Goal: Information Seeking & Learning: Learn about a topic

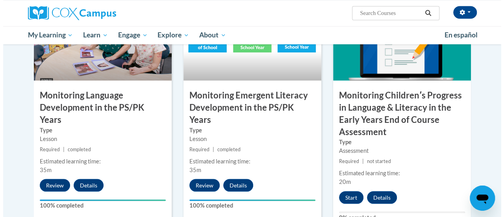
scroll to position [699, 0]
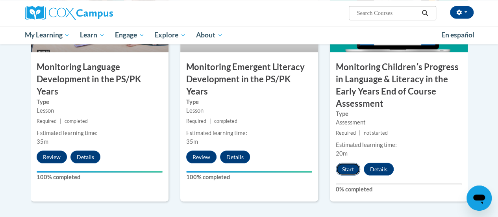
click at [357, 166] on button "Start" at bounding box center [348, 169] width 24 height 13
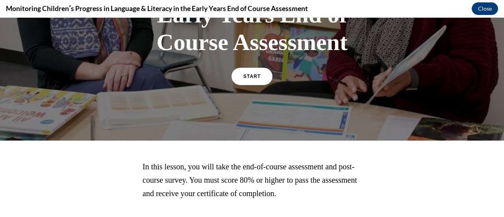
scroll to position [201, 0]
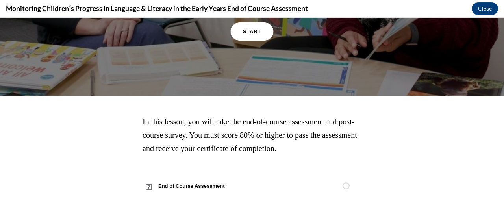
click at [249, 33] on span "START" at bounding box center [252, 32] width 18 height 6
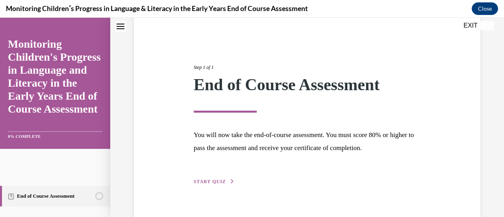
scroll to position [80, 0]
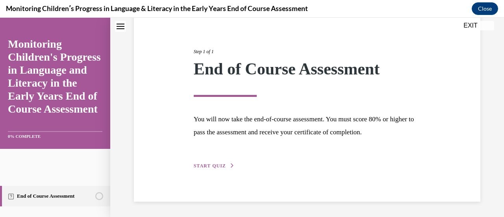
click at [208, 166] on span "START QUIZ" at bounding box center [210, 166] width 32 height 6
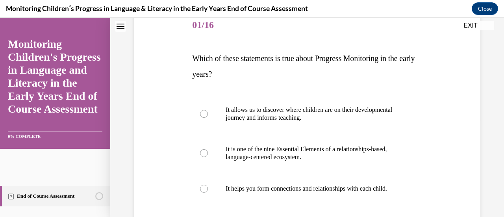
scroll to position [90, 0]
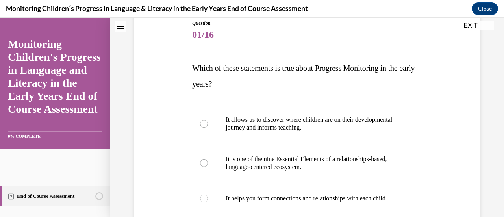
click at [202, 71] on span "Which of these statements is true about Progress Monitoring in the early years?" at bounding box center [303, 76] width 222 height 24
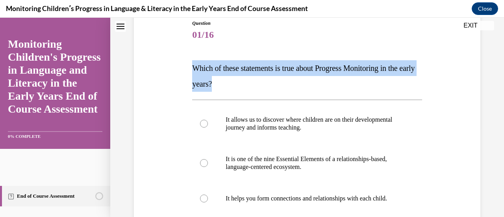
click at [216, 75] on p "Which of these statements is true about Progress Monitoring in the early years?" at bounding box center [307, 75] width 230 height 31
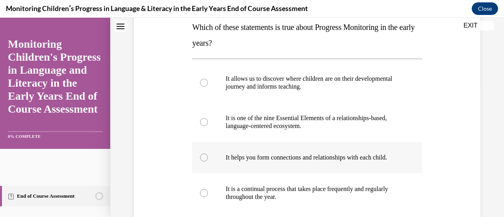
scroll to position [131, 0]
click at [322, 80] on p "It allows us to discover where children are on their developmental journey and …" at bounding box center [314, 83] width 176 height 16
click at [208, 80] on input "It allows us to discover where children are on their developmental journey and …" at bounding box center [204, 83] width 8 height 8
radio input "true"
click at [313, 117] on p "It is one of the nine Essential Elements of a relationships-based, language-cen…" at bounding box center [314, 122] width 176 height 16
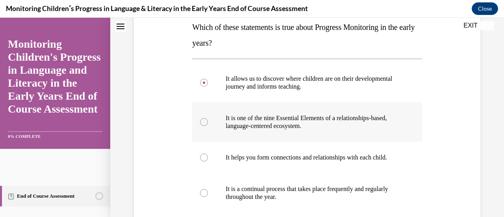
click at [208, 118] on input "It is one of the nine Essential Elements of a relationships-based, language-cen…" at bounding box center [204, 122] width 8 height 8
radio input "true"
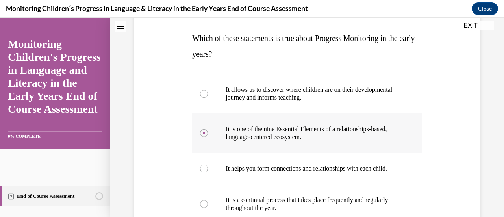
scroll to position [119, 0]
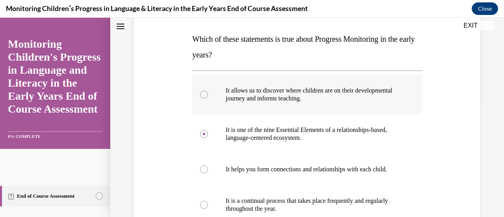
click at [295, 100] on p "It allows us to discover where children are on their developmental journey and …" at bounding box center [314, 95] width 176 height 16
click at [208, 98] on input "It allows us to discover where children are on their developmental journey and …" at bounding box center [204, 95] width 8 height 8
radio input "true"
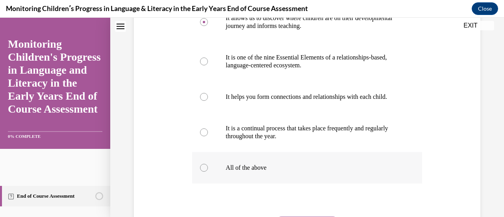
click at [248, 180] on label "All of the above" at bounding box center [307, 167] width 230 height 31
click at [208, 172] on input "All of the above" at bounding box center [204, 168] width 8 height 8
radio input "true"
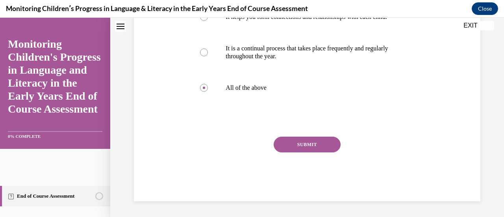
click at [300, 150] on button "SUBMIT" at bounding box center [307, 145] width 67 height 16
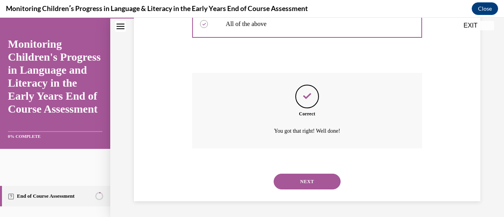
scroll to position [343, 0]
click at [300, 179] on button "NEXT" at bounding box center [307, 182] width 67 height 16
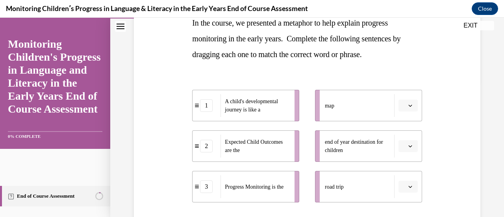
scroll to position [139, 0]
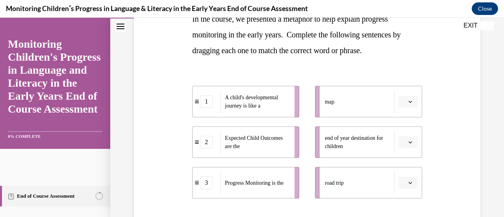
click at [406, 179] on button "button" at bounding box center [407, 183] width 19 height 12
click at [401, 137] on div "1" at bounding box center [401, 134] width 19 height 16
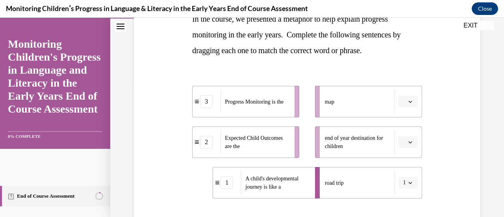
click at [408, 104] on span "button" at bounding box center [411, 102] width 6 height 6
click at [401, 161] on div "3" at bounding box center [401, 166] width 19 height 16
click at [408, 141] on span "button" at bounding box center [411, 142] width 6 height 6
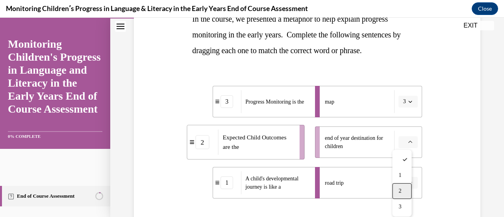
click at [403, 186] on div "2" at bounding box center [401, 191] width 19 height 16
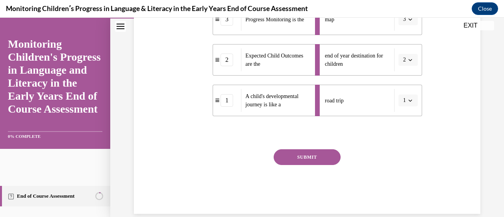
click at [302, 157] on button "SUBMIT" at bounding box center [307, 157] width 67 height 16
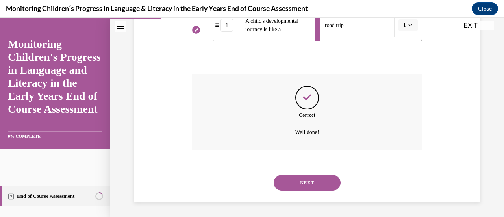
scroll to position [297, 0]
click at [308, 176] on button "NEXT" at bounding box center [307, 182] width 67 height 16
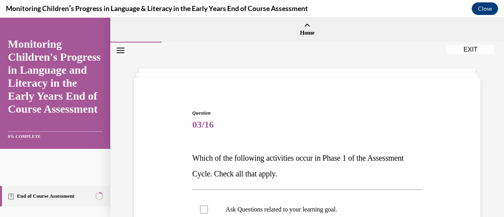
click at [252, 157] on span "Which of the following activities occur in Phase 1 of the Assessment Cycle. Che…" at bounding box center [297, 166] width 211 height 24
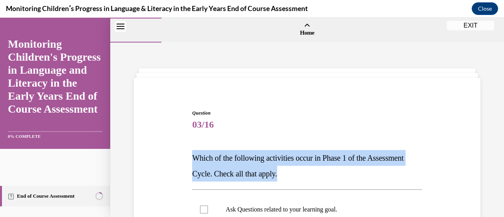
scroll to position [60, 0]
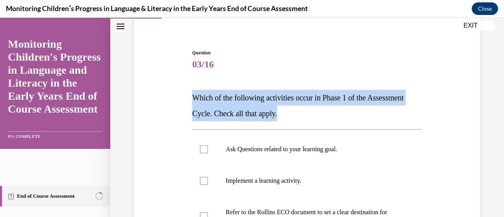
click at [283, 103] on p "Which of the following activities occur in Phase 1 of the Assessment Cycle. Che…" at bounding box center [307, 105] width 230 height 31
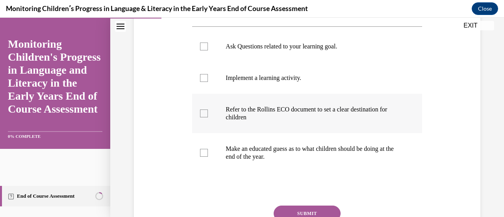
scroll to position [163, 0]
click at [276, 110] on p "Refer to the Rollins ECO document to set a clear destination for children" at bounding box center [314, 113] width 176 height 16
click at [208, 110] on input "Refer to the Rollins ECO document to set a clear destination for children" at bounding box center [204, 113] width 8 height 8
checkbox input "true"
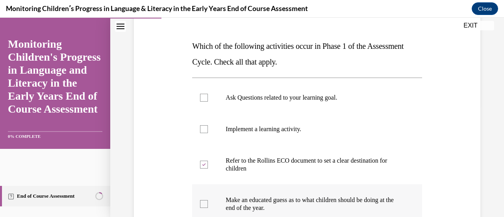
scroll to position [111, 0]
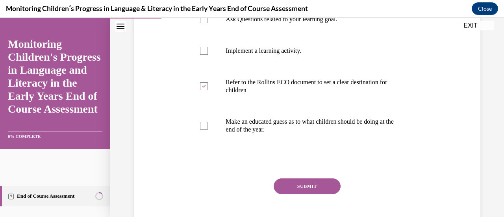
click at [314, 184] on button "SUBMIT" at bounding box center [307, 186] width 67 height 16
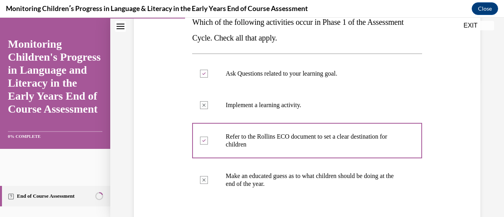
scroll to position [135, 0]
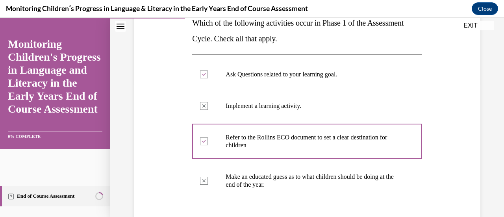
click at [315, 72] on p "Ask Questions related to your learning goal." at bounding box center [314, 74] width 176 height 8
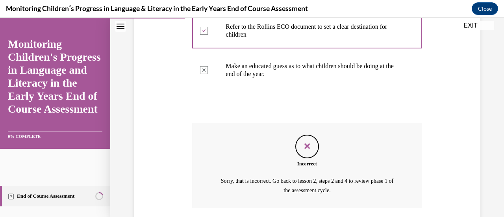
scroll to position [304, 0]
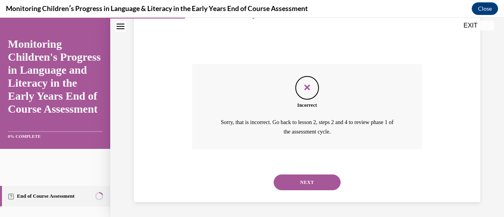
click at [307, 181] on button "NEXT" at bounding box center [307, 182] width 67 height 16
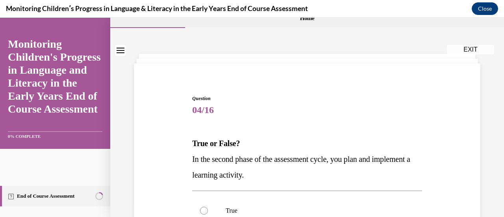
scroll to position [69, 0]
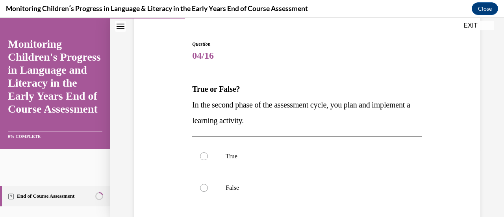
click at [274, 103] on span "In the second phase of the assessment cycle, you plan and implement a learning …" at bounding box center [301, 112] width 218 height 24
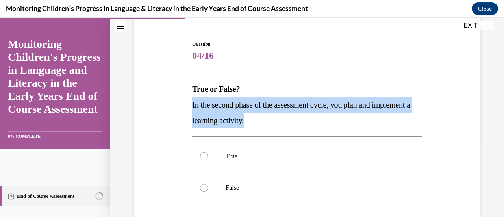
click at [274, 103] on span "In the second phase of the assessment cycle, you plan and implement a learning …" at bounding box center [301, 112] width 218 height 24
click at [268, 115] on p "In the second phase of the assessment cycle, you plan and implement a learning …" at bounding box center [307, 112] width 230 height 31
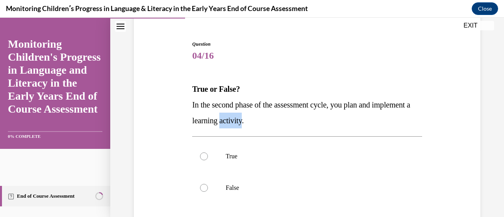
click at [268, 115] on p "In the second phase of the assessment cycle, you plan and implement a learning …" at bounding box center [307, 112] width 230 height 31
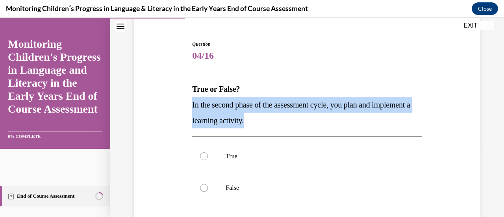
click at [268, 115] on p "In the second phase of the assessment cycle, you plan and implement a learning …" at bounding box center [307, 112] width 230 height 31
click at [262, 114] on p "In the second phase of the assessment cycle, you plan and implement a learning …" at bounding box center [307, 112] width 230 height 31
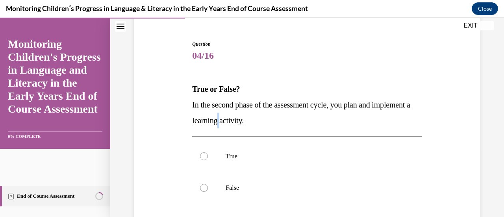
click at [262, 114] on p "In the second phase of the assessment cycle, you plan and implement a learning …" at bounding box center [307, 112] width 230 height 31
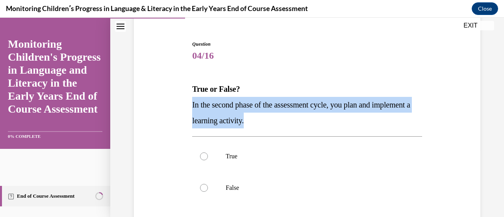
click at [262, 114] on p "In the second phase of the assessment cycle, you plan and implement a learning …" at bounding box center [307, 112] width 230 height 31
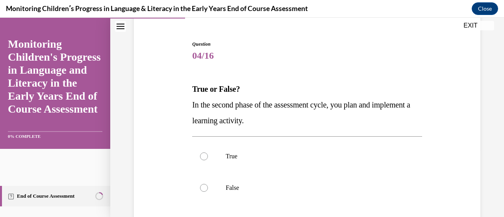
click at [262, 114] on p "In the second phase of the assessment cycle, you plan and implement a learning …" at bounding box center [307, 112] width 230 height 31
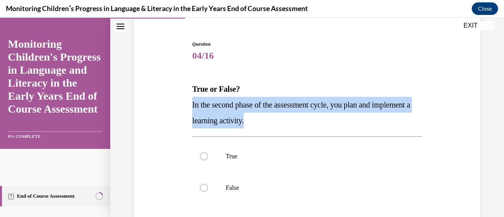
click at [262, 114] on p "In the second phase of the assessment cycle, you plan and implement a learning …" at bounding box center [307, 112] width 230 height 31
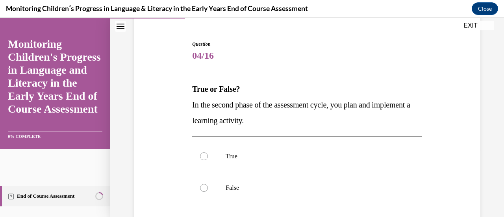
click at [260, 135] on div "Question 04/16 True or False? In the second phase of the assessment cycle, you …" at bounding box center [307, 171] width 230 height 261
click at [270, 131] on div "Question 04/16 True or False? In the second phase of the assessment cycle, you …" at bounding box center [307, 171] width 230 height 261
click at [271, 172] on label "False" at bounding box center [307, 187] width 230 height 31
click at [208, 184] on input "False" at bounding box center [204, 188] width 8 height 8
radio input "true"
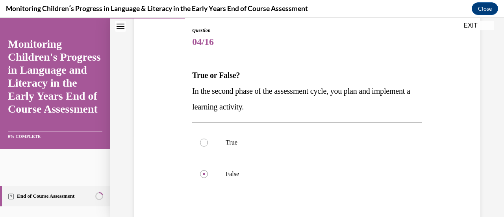
scroll to position [83, 0]
click at [233, 146] on label "True" at bounding box center [307, 141] width 230 height 31
click at [208, 146] on input "True" at bounding box center [204, 142] width 8 height 8
radio input "true"
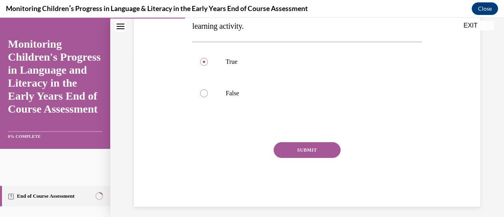
click at [298, 152] on button "SUBMIT" at bounding box center [307, 150] width 67 height 16
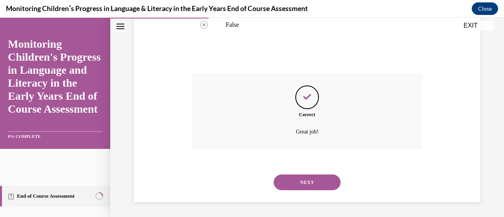
scroll to position [232, 0]
click at [308, 185] on button "NEXT" at bounding box center [307, 182] width 67 height 16
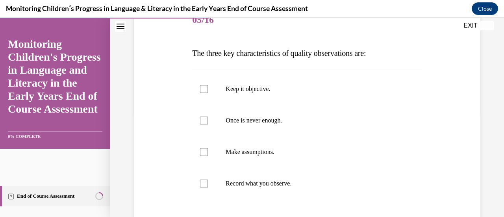
scroll to position [106, 0]
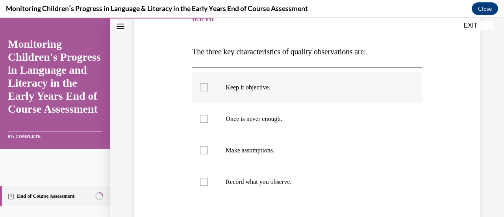
click at [253, 89] on p "Keep it objective." at bounding box center [314, 87] width 176 height 8
click at [208, 89] on input "Keep it objective." at bounding box center [204, 87] width 8 height 8
checkbox input "true"
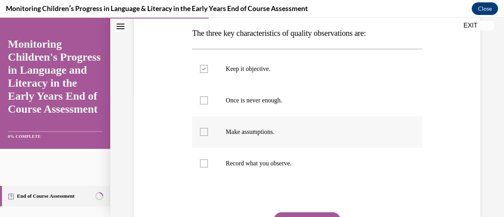
scroll to position [125, 0]
click at [261, 159] on p "Record what you observe." at bounding box center [314, 163] width 176 height 8
click at [208, 159] on input "Record what you observe." at bounding box center [204, 163] width 8 height 8
checkbox input "true"
click at [261, 106] on label "Once is never enough." at bounding box center [307, 99] width 230 height 31
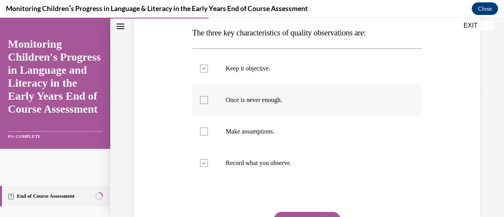
click at [208, 104] on input "Once is never enough." at bounding box center [204, 100] width 8 height 8
checkbox input "true"
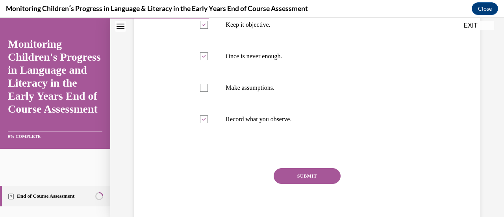
click at [315, 175] on button "SUBMIT" at bounding box center [307, 176] width 67 height 16
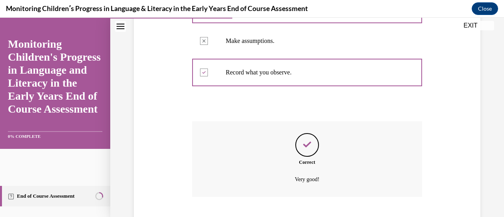
scroll to position [264, 0]
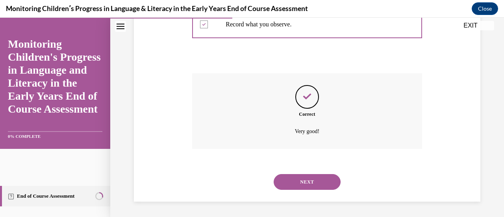
click at [315, 183] on button "NEXT" at bounding box center [307, 182] width 67 height 16
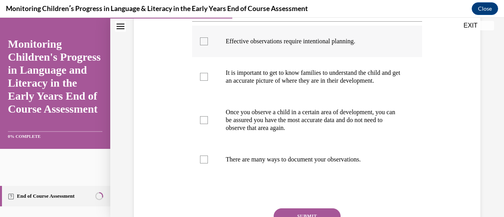
scroll to position [153, 0]
click at [303, 39] on p "Effective observations require intentional planning." at bounding box center [314, 41] width 176 height 8
click at [208, 39] on input "Effective observations require intentional planning." at bounding box center [204, 41] width 8 height 8
checkbox input "true"
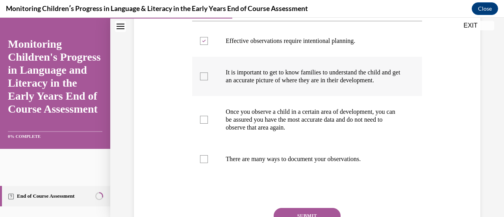
click at [243, 71] on p "It is important to get to know families to understand the child and get an accu…" at bounding box center [314, 77] width 176 height 16
click at [208, 72] on input "It is important to get to know families to understand the child and get an accu…" at bounding box center [204, 76] width 8 height 8
checkbox input "true"
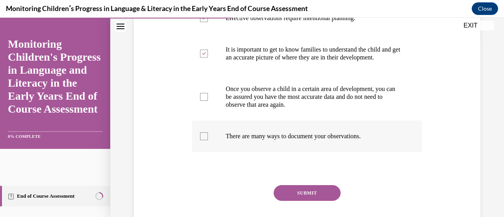
click at [280, 140] on p "There are many ways to document your observations." at bounding box center [314, 136] width 176 height 8
click at [208, 140] on input "There are many ways to document your observations." at bounding box center [204, 136] width 8 height 8
checkbox input "true"
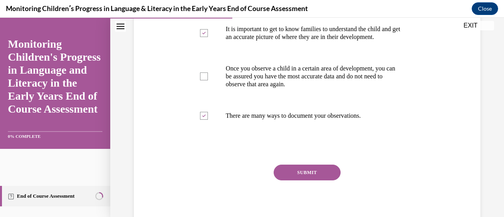
click at [295, 180] on button "SUBMIT" at bounding box center [307, 173] width 67 height 16
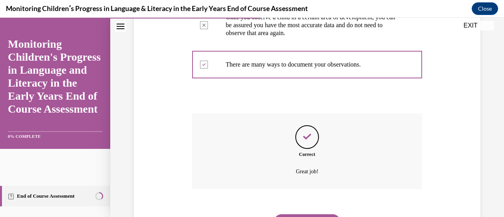
scroll to position [295, 0]
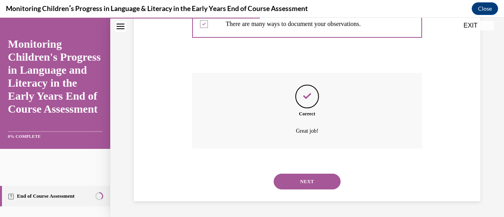
click at [313, 186] on button "NEXT" at bounding box center [307, 182] width 67 height 16
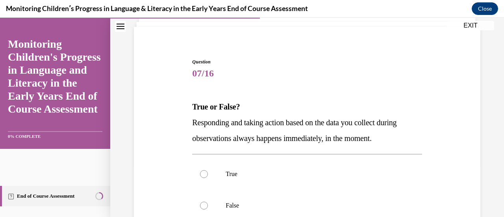
scroll to position [84, 0]
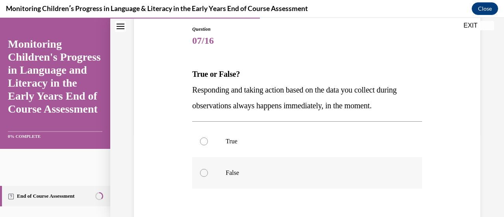
click at [240, 174] on p "False" at bounding box center [314, 173] width 176 height 8
click at [208, 174] on input "False" at bounding box center [204, 173] width 8 height 8
radio input "true"
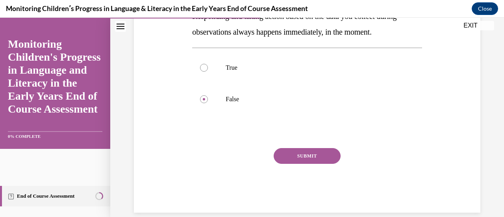
click at [318, 156] on button "SUBMIT" at bounding box center [307, 156] width 67 height 16
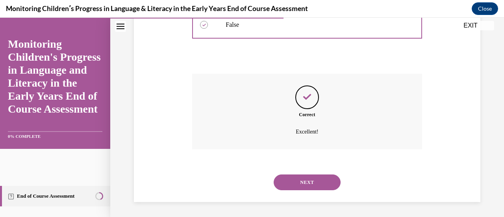
scroll to position [232, 0]
click at [295, 179] on button "NEXT" at bounding box center [307, 182] width 67 height 16
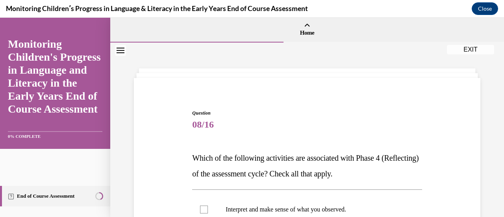
click at [295, 179] on p "Which of the following activities are associated with Phase 4 (Reflecting) of t…" at bounding box center [307, 165] width 230 height 31
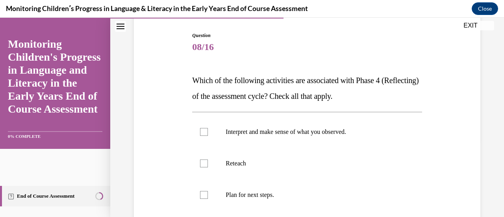
scroll to position [78, 0]
click at [257, 126] on label "Interpret and make sense of what you observed." at bounding box center [307, 131] width 230 height 31
click at [208, 128] on input "Interpret and make sense of what you observed." at bounding box center [204, 132] width 8 height 8
checkbox input "true"
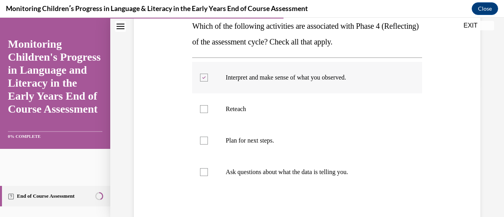
scroll to position [132, 0]
click at [258, 135] on label "Plan for next steps." at bounding box center [307, 139] width 230 height 31
click at [208, 136] on input "Plan for next steps." at bounding box center [204, 140] width 8 height 8
checkbox input "true"
click at [261, 163] on label "Ask questions about what the data is telling you." at bounding box center [307, 171] width 230 height 31
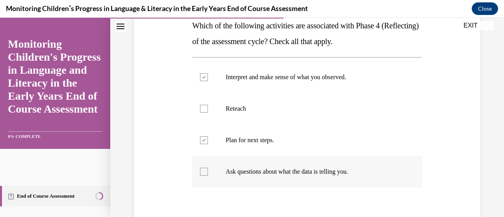
click at [208, 168] on input "Ask questions about what the data is telling you." at bounding box center [204, 172] width 8 height 8
checkbox input "true"
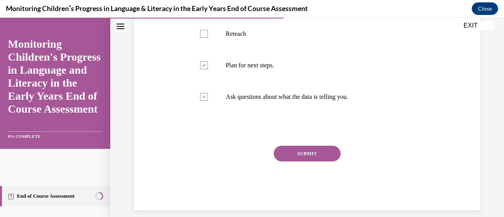
click at [306, 154] on button "SUBMIT" at bounding box center [307, 154] width 67 height 16
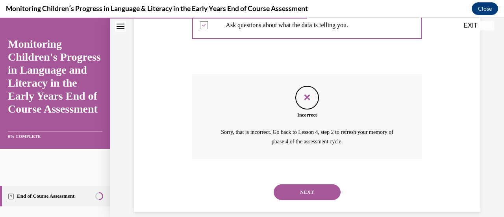
scroll to position [278, 0]
click at [315, 186] on button "NEXT" at bounding box center [307, 193] width 67 height 16
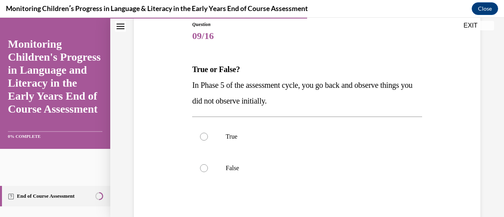
scroll to position [89, 0]
click at [221, 87] on span "In Phase 5 of the assessment cycle, you go back and observe things you did not …" at bounding box center [302, 92] width 220 height 24
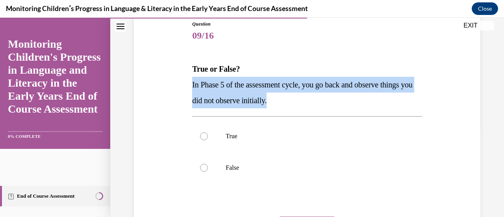
click at [284, 95] on p "In Phase 5 of the assessment cycle, you go back and observe things you did not …" at bounding box center [307, 92] width 230 height 31
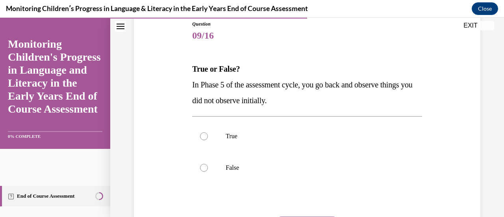
click at [284, 95] on p "In Phase 5 of the assessment cycle, you go back and observe things you did not …" at bounding box center [307, 92] width 230 height 31
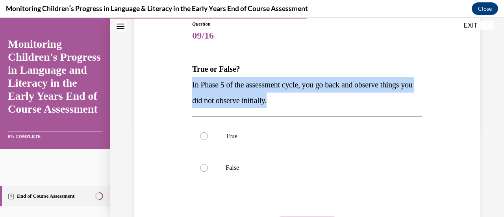
click at [284, 95] on p "In Phase 5 of the assessment cycle, you go back and observe things you did not …" at bounding box center [307, 92] width 230 height 31
click at [296, 101] on span "In Phase 5 of the assessment cycle, you go back and observe things you did not …" at bounding box center [302, 92] width 220 height 24
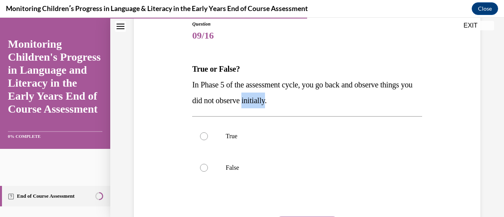
click at [296, 101] on span "In Phase 5 of the assessment cycle, you go back and observe things you did not …" at bounding box center [302, 92] width 220 height 24
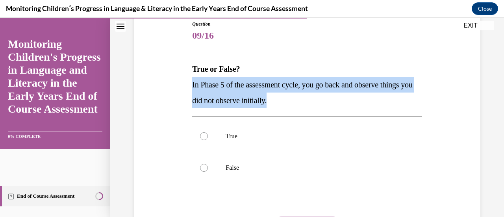
click at [296, 101] on span "In Phase 5 of the assessment cycle, you go back and observe things you did not …" at bounding box center [302, 92] width 220 height 24
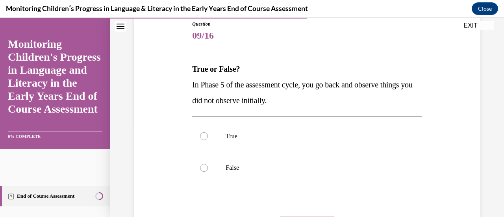
click at [296, 101] on span "In Phase 5 of the assessment cycle, you go back and observe things you did not …" at bounding box center [302, 92] width 220 height 24
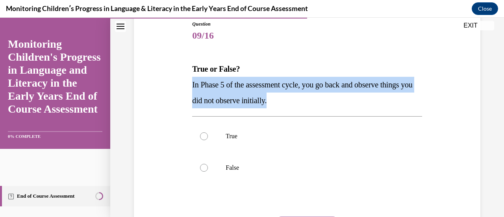
click at [296, 101] on span "In Phase 5 of the assessment cycle, you go back and observe things you did not …" at bounding box center [302, 92] width 220 height 24
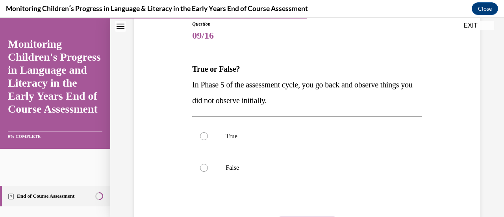
click at [296, 101] on span "In Phase 5 of the assessment cycle, you go back and observe things you did not …" at bounding box center [302, 92] width 220 height 24
click at [293, 100] on span "In Phase 5 of the assessment cycle, you go back and observe things you did not …" at bounding box center [302, 92] width 220 height 24
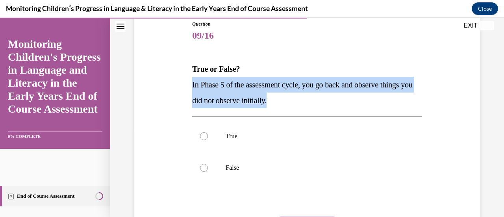
click at [293, 100] on span "In Phase 5 of the assessment cycle, you go back and observe things you did not …" at bounding box center [302, 92] width 220 height 24
click at [298, 100] on span "In Phase 5 of the assessment cycle, you go back and observe things you did not …" at bounding box center [302, 92] width 220 height 24
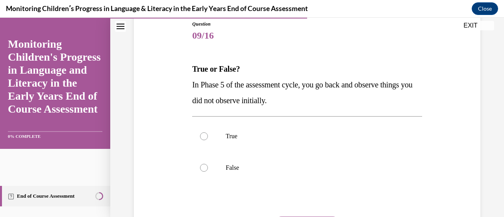
click at [297, 100] on span "In Phase 5 of the assessment cycle, you go back and observe things you did not …" at bounding box center [302, 92] width 220 height 24
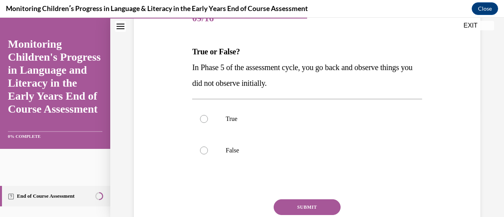
scroll to position [106, 0]
click at [233, 154] on p "False" at bounding box center [314, 151] width 176 height 8
click at [208, 154] on input "False" at bounding box center [204, 151] width 8 height 8
radio input "true"
click at [313, 203] on button "SUBMIT" at bounding box center [307, 208] width 67 height 16
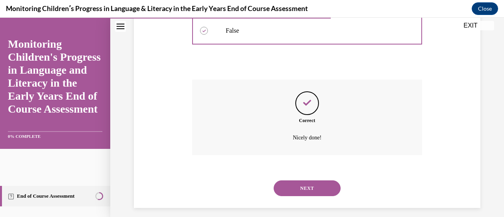
scroll to position [232, 0]
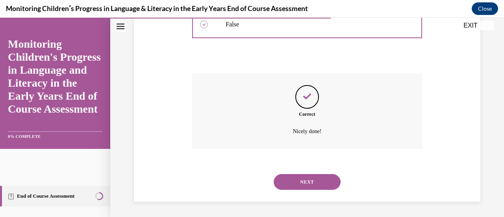
click at [310, 180] on button "NEXT" at bounding box center [307, 182] width 67 height 16
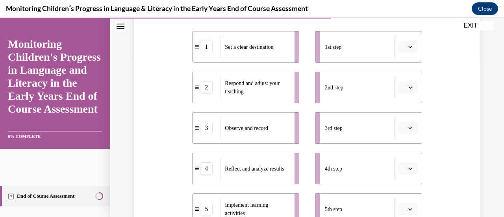
scroll to position [163, 0]
click at [398, 45] on button "button" at bounding box center [407, 47] width 19 height 12
click at [404, 76] on div "1" at bounding box center [401, 80] width 19 height 16
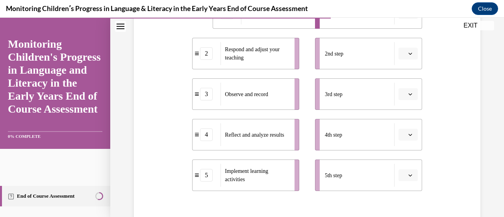
scroll to position [196, 0]
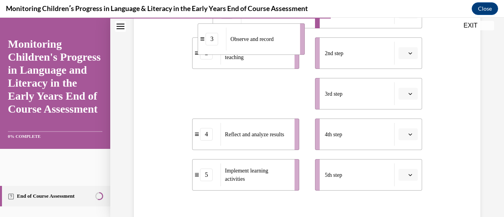
drag, startPoint x: 269, startPoint y: 97, endPoint x: 274, endPoint y: 43, distance: 54.6
click at [274, 43] on span "Observe and record" at bounding box center [251, 39] width 43 height 8
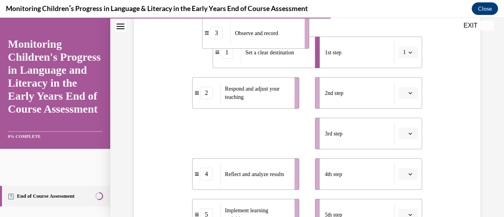
scroll to position [150, 0]
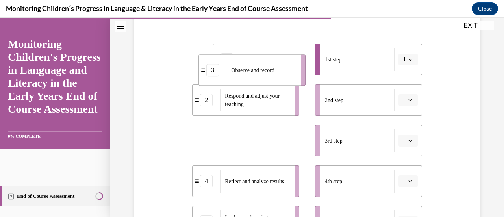
drag, startPoint x: 195, startPoint y: 94, endPoint x: 201, endPoint y: 76, distance: 19.9
click at [201, 76] on div "3" at bounding box center [213, 70] width 28 height 13
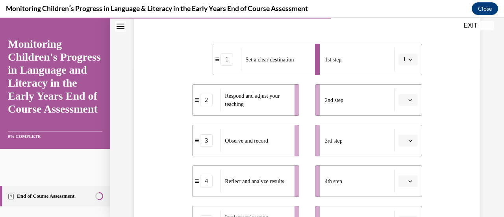
click at [406, 143] on button "button" at bounding box center [407, 141] width 19 height 12
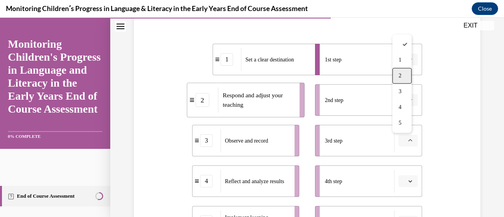
click at [400, 78] on span "2" at bounding box center [399, 76] width 3 height 6
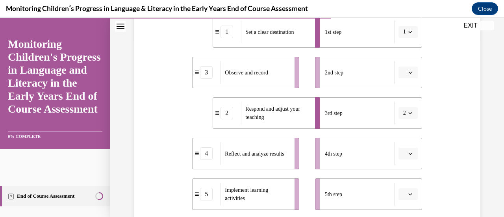
scroll to position [177, 0]
click at [410, 194] on button "button" at bounding box center [407, 194] width 19 height 12
click at [399, 123] on div "2" at bounding box center [401, 130] width 19 height 16
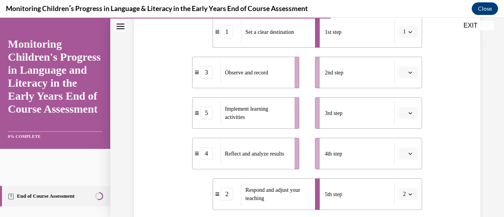
click at [407, 76] on button "button" at bounding box center [407, 73] width 19 height 12
click at [404, 135] on div "3" at bounding box center [401, 137] width 19 height 16
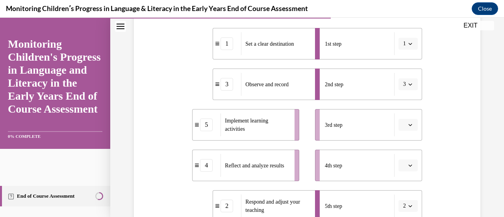
scroll to position [168, 0]
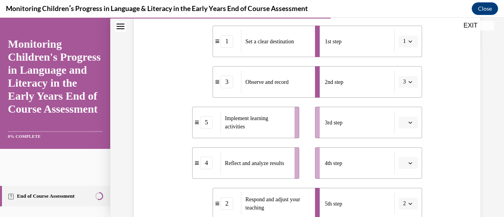
click at [408, 82] on icon "button" at bounding box center [410, 82] width 4 height 2
click at [408, 133] on div "2" at bounding box center [400, 131] width 19 height 16
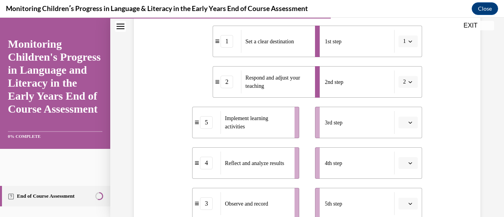
click at [404, 89] on li "2nd step 2" at bounding box center [368, 81] width 107 height 31
click at [409, 80] on button "2" at bounding box center [407, 82] width 19 height 12
click at [398, 178] on span "5" at bounding box center [398, 178] width 3 height 6
click at [409, 127] on button "button" at bounding box center [407, 123] width 19 height 12
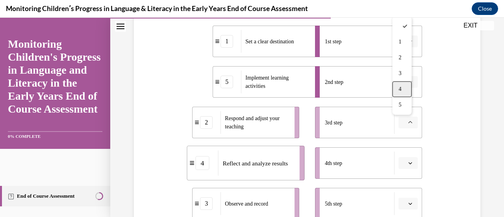
click at [403, 91] on div "4" at bounding box center [401, 90] width 19 height 16
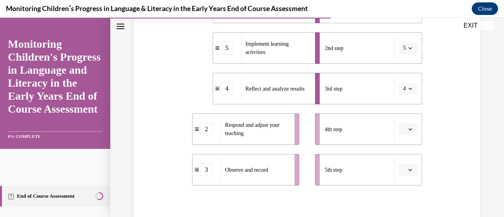
scroll to position [202, 0]
click at [272, 127] on span "Respond and adjust your teaching" at bounding box center [252, 129] width 55 height 14
click at [400, 93] on button "4" at bounding box center [407, 89] width 19 height 12
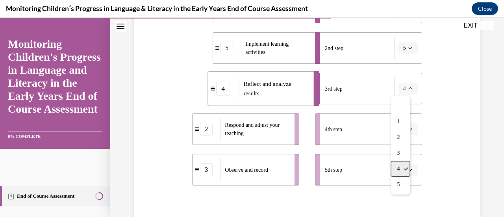
drag, startPoint x: 398, startPoint y: 183, endPoint x: 398, endPoint y: 171, distance: 11.8
click at [398, 171] on div "1 2 3 4 5" at bounding box center [400, 145] width 19 height 98
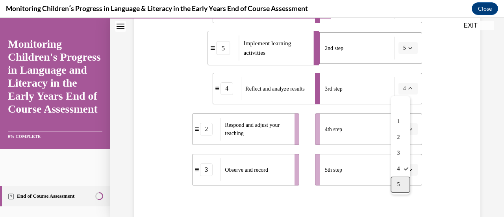
click at [398, 182] on span "5" at bounding box center [398, 185] width 3 height 6
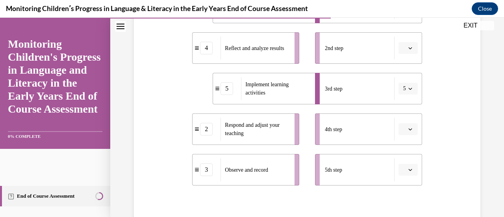
click at [408, 168] on button "button" at bounding box center [407, 170] width 19 height 12
click at [406, 137] on div "4" at bounding box center [401, 136] width 19 height 16
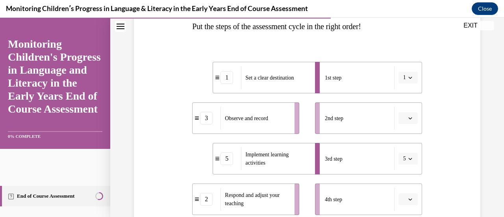
click at [432, 128] on div "Question 10/16 Put the steps of the assessment cycle in the right order! 1 Set …" at bounding box center [307, 153] width 350 height 399
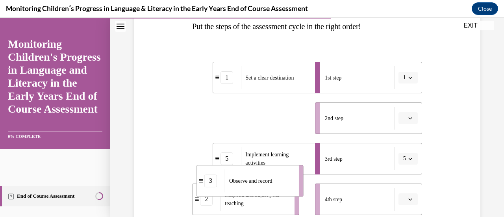
drag, startPoint x: 283, startPoint y: 119, endPoint x: 288, endPoint y: 183, distance: 64.4
click at [288, 183] on div "Observe and record" at bounding box center [259, 180] width 69 height 23
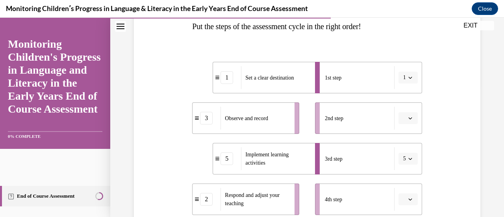
click at [408, 159] on icon "button" at bounding box center [410, 159] width 4 height 4
click at [401, 96] on div "2" at bounding box center [400, 94] width 19 height 16
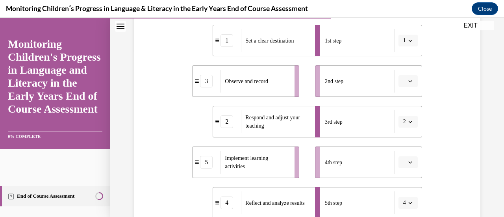
scroll to position [169, 0]
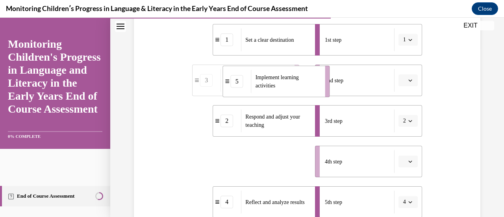
drag, startPoint x: 245, startPoint y: 162, endPoint x: 276, endPoint y: 82, distance: 85.8
click at [276, 82] on span "Implement learning activities" at bounding box center [288, 81] width 65 height 17
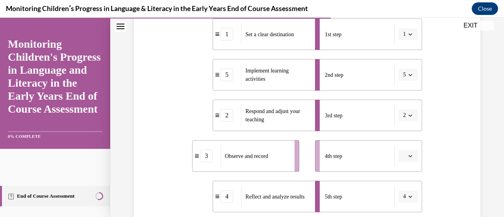
scroll to position [174, 0]
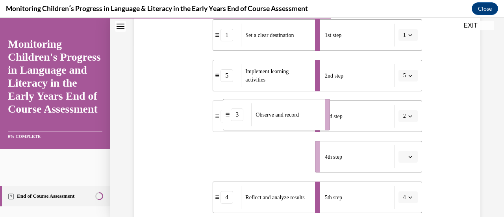
drag, startPoint x: 269, startPoint y: 152, endPoint x: 302, endPoint y: 111, distance: 52.4
click at [302, 111] on div "Observe and record" at bounding box center [285, 114] width 69 height 23
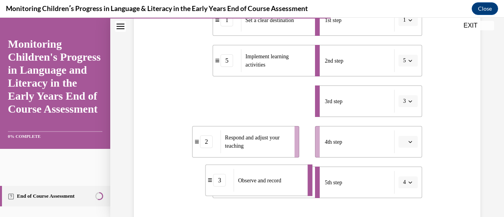
drag, startPoint x: 283, startPoint y: 118, endPoint x: 274, endPoint y: 205, distance: 87.1
click at [274, 196] on li "3 Observe and record" at bounding box center [259, 180] width 107 height 31
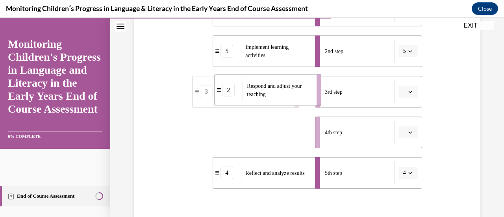
drag, startPoint x: 262, startPoint y: 142, endPoint x: 284, endPoint y: 100, distance: 48.1
click at [284, 100] on div "Respond and adjust your teaching" at bounding box center [277, 90] width 69 height 23
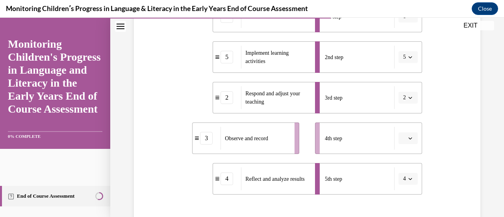
scroll to position [193, 0]
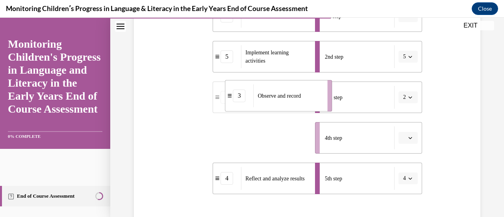
drag, startPoint x: 260, startPoint y: 145, endPoint x: 293, endPoint y: 105, distance: 52.1
click at [293, 105] on div "Observe and record" at bounding box center [288, 95] width 69 height 23
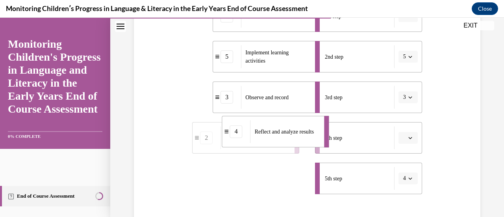
drag, startPoint x: 284, startPoint y: 187, endPoint x: 294, endPoint y: 142, distance: 46.0
click at [294, 142] on div "Reflect and analyze results" at bounding box center [284, 131] width 69 height 23
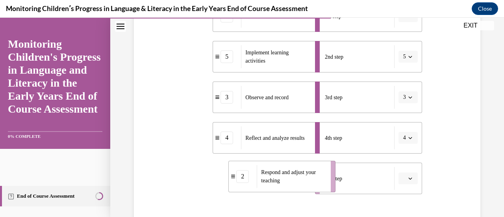
drag, startPoint x: 267, startPoint y: 187, endPoint x: 305, endPoint y: 186, distance: 38.2
click at [305, 186] on div "Respond and adjust your teaching" at bounding box center [291, 176] width 69 height 23
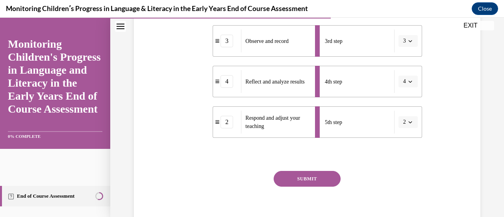
click at [312, 182] on button "SUBMIT" at bounding box center [307, 179] width 67 height 16
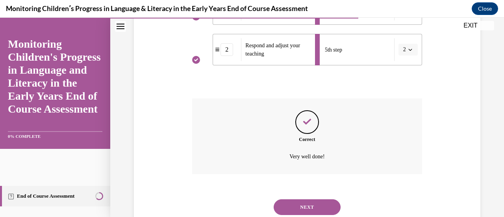
scroll to position [325, 0]
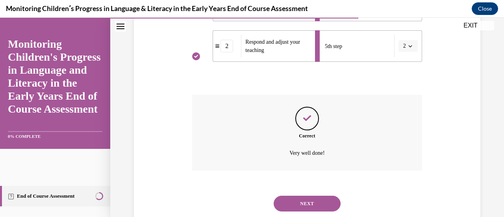
click at [309, 202] on button "NEXT" at bounding box center [307, 204] width 67 height 16
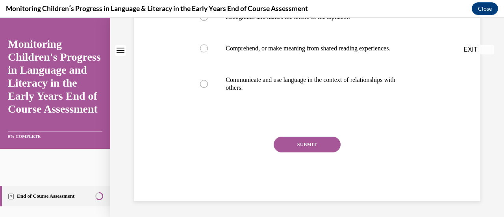
scroll to position [0, 0]
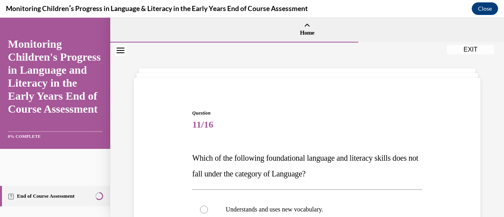
click at [305, 131] on span "11/16" at bounding box center [307, 125] width 230 height 16
drag, startPoint x: 305, startPoint y: 62, endPoint x: 298, endPoint y: 93, distance: 31.2
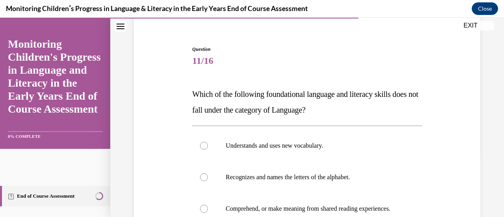
scroll to position [71, 0]
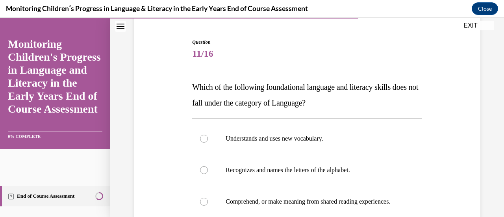
click at [267, 83] on span "Which of the following foundational language and literacy skills does not fall …" at bounding box center [305, 95] width 226 height 24
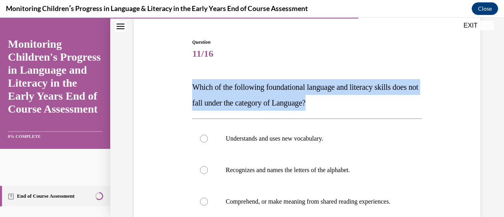
click at [318, 82] on p "Which of the following foundational language and literacy skills does not fall …" at bounding box center [307, 94] width 230 height 31
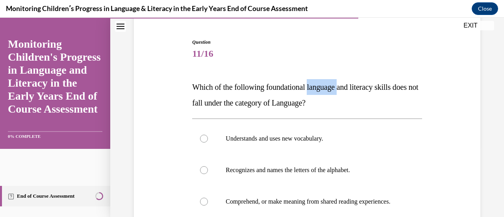
click at [318, 82] on p "Which of the following foundational language and literacy skills does not fall …" at bounding box center [307, 94] width 230 height 31
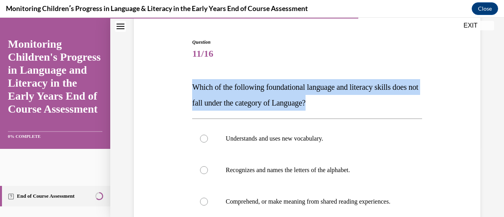
click at [318, 82] on p "Which of the following foundational language and literacy skills does not fall …" at bounding box center [307, 94] width 230 height 31
click at [293, 82] on p "Which of the following foundational language and literacy skills does not fall …" at bounding box center [307, 94] width 230 height 31
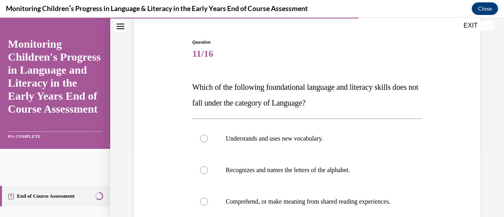
click at [293, 82] on p "Which of the following foundational language and literacy skills does not fall …" at bounding box center [307, 94] width 230 height 31
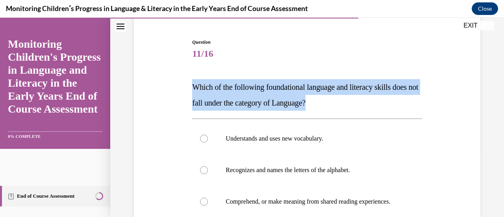
click at [293, 82] on p "Which of the following foundational language and literacy skills does not fall …" at bounding box center [307, 94] width 230 height 31
click at [294, 82] on p "Which of the following foundational language and literacy skills does not fall …" at bounding box center [307, 94] width 230 height 31
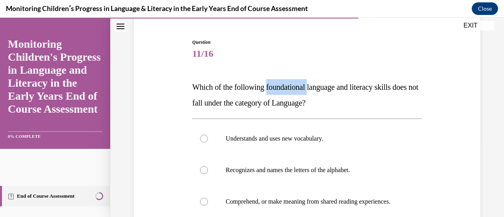
click at [294, 82] on p "Which of the following foundational language and literacy skills does not fall …" at bounding box center [307, 94] width 230 height 31
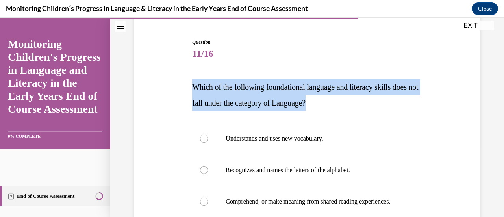
click at [294, 82] on p "Which of the following foundational language and literacy skills does not fall …" at bounding box center [307, 94] width 230 height 31
click at [313, 93] on p "Which of the following foundational language and literacy skills does not fall …" at bounding box center [307, 94] width 230 height 31
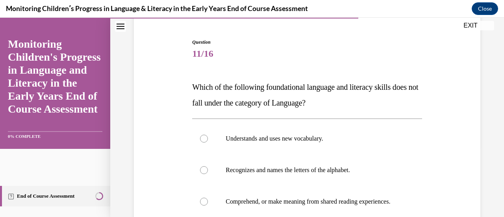
click at [236, 89] on span "Which of the following foundational language and literacy skills does not fall …" at bounding box center [305, 95] width 226 height 24
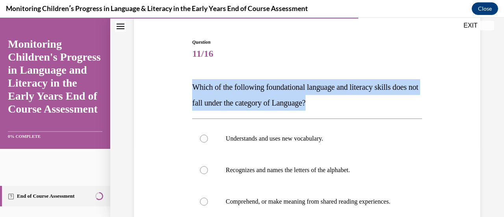
click at [236, 89] on span "Which of the following foundational language and literacy skills does not fall …" at bounding box center [305, 95] width 226 height 24
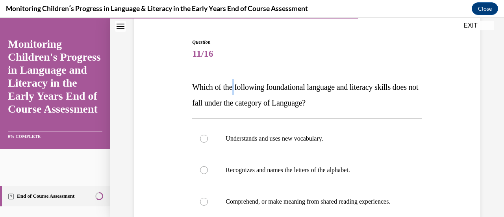
click at [236, 89] on span "Which of the following foundational language and literacy skills does not fall …" at bounding box center [305, 95] width 226 height 24
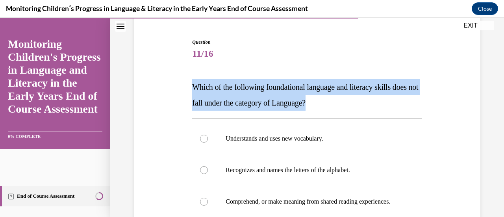
click at [236, 89] on span "Which of the following foundational language and literacy skills does not fall …" at bounding box center [305, 95] width 226 height 24
click at [286, 89] on span "Which of the following foundational language and literacy skills does not fall …" at bounding box center [305, 95] width 226 height 24
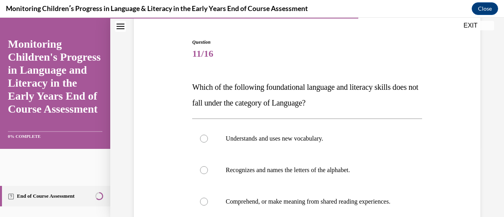
click at [286, 89] on span "Which of the following foundational language and literacy skills does not fall …" at bounding box center [305, 95] width 226 height 24
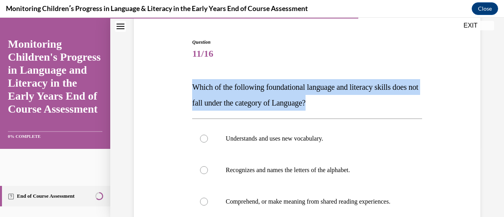
click at [286, 89] on span "Which of the following foundational language and literacy skills does not fall …" at bounding box center [305, 95] width 226 height 24
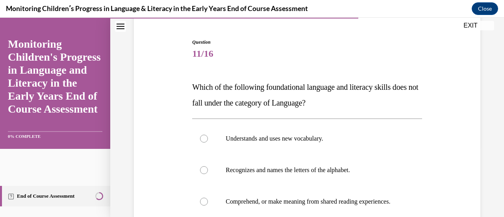
scroll to position [93, 0]
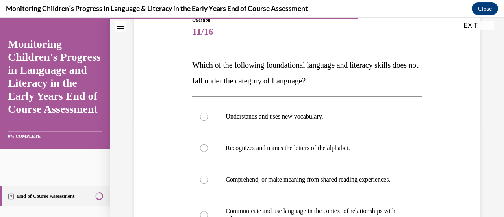
click at [308, 79] on span "Which of the following foundational language and literacy skills does not fall …" at bounding box center [305, 73] width 226 height 24
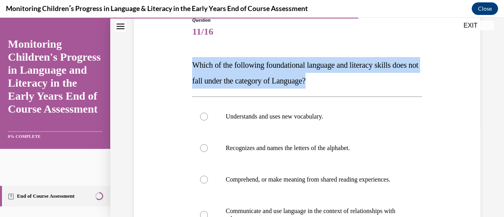
click at [308, 79] on span "Which of the following foundational language and literacy skills does not fall …" at bounding box center [305, 73] width 226 height 24
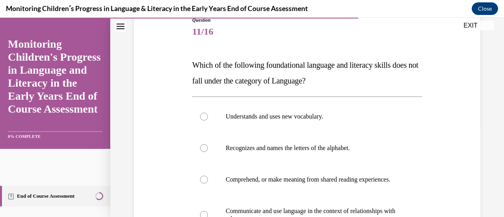
click at [281, 83] on span "Which of the following foundational language and literacy skills does not fall …" at bounding box center [305, 73] width 226 height 24
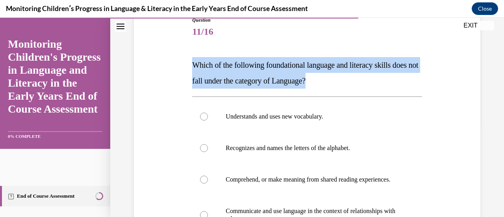
click at [281, 83] on span "Which of the following foundational language and literacy skills does not fall …" at bounding box center [305, 73] width 226 height 24
click at [297, 84] on span "Which of the following foundational language and literacy skills does not fall …" at bounding box center [305, 73] width 226 height 24
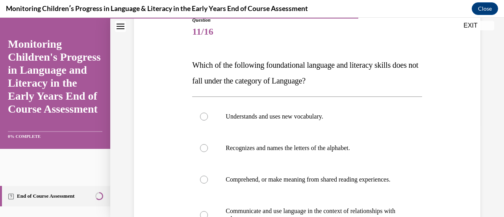
click at [289, 76] on p "Which of the following foundational language and literacy skills does not fall …" at bounding box center [307, 72] width 230 height 31
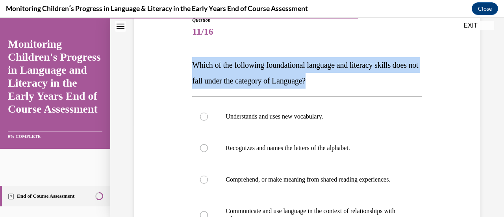
click at [289, 76] on p "Which of the following foundational language and literacy skills does not fall …" at bounding box center [307, 72] width 230 height 31
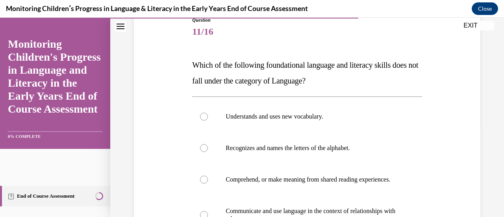
click at [251, 81] on span "Which of the following foundational language and literacy skills does not fall …" at bounding box center [305, 73] width 226 height 24
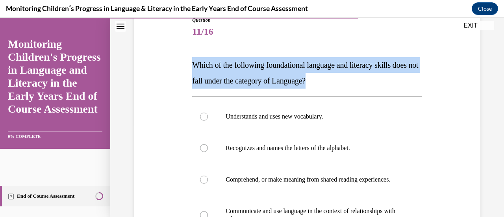
click at [251, 81] on span "Which of the following foundational language and literacy skills does not fall …" at bounding box center [305, 73] width 226 height 24
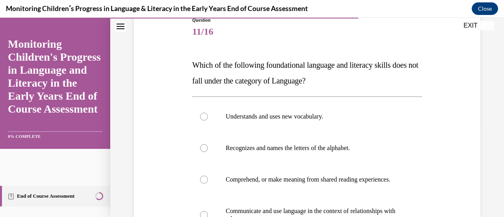
drag, startPoint x: 251, startPoint y: 81, endPoint x: 230, endPoint y: 81, distance: 21.3
click at [230, 81] on span "Which of the following foundational language and literacy skills does not fall …" at bounding box center [305, 73] width 226 height 24
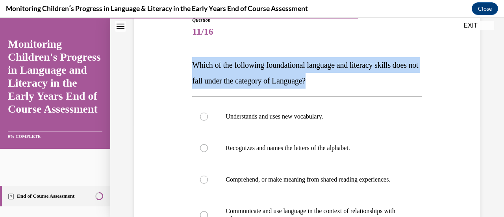
click at [230, 81] on span "Which of the following foundational language and literacy skills does not fall …" at bounding box center [305, 73] width 226 height 24
click at [259, 83] on span "Which of the following foundational language and literacy skills does not fall …" at bounding box center [305, 73] width 226 height 24
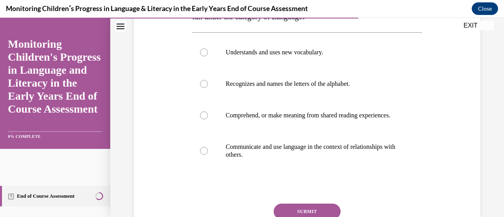
scroll to position [157, 0]
click at [259, 83] on p "Recognizes and names the letters of the alphabet." at bounding box center [314, 84] width 176 height 8
click at [208, 83] on input "Recognizes and names the letters of the alphabet." at bounding box center [204, 84] width 8 height 8
radio input "true"
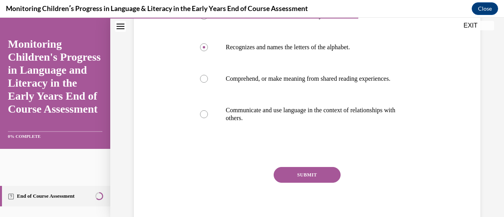
click at [293, 181] on button "SUBMIT" at bounding box center [307, 175] width 67 height 16
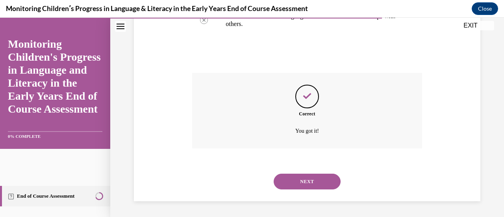
scroll to position [295, 0]
click at [302, 179] on button "NEXT" at bounding box center [307, 182] width 67 height 16
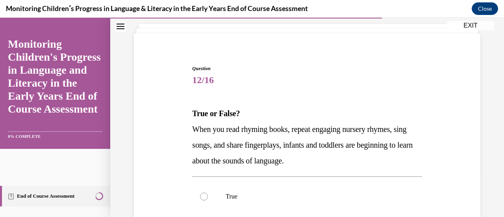
scroll to position [61, 0]
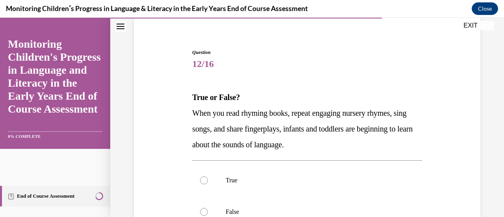
click at [303, 134] on p "When you read rhyming books, repeat engaging nursery rhymes, sing songs, and sh…" at bounding box center [307, 128] width 230 height 47
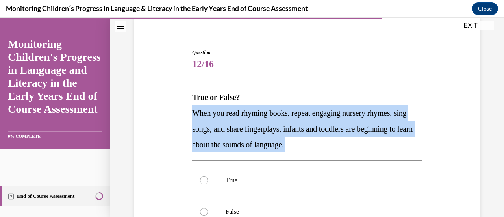
click at [303, 134] on p "When you read rhyming books, repeat engaging nursery rhymes, sing songs, and sh…" at bounding box center [307, 128] width 230 height 47
click at [280, 128] on span "When you read rhyming books, repeat engaging nursery rhymes, sing songs, and sh…" at bounding box center [302, 129] width 220 height 40
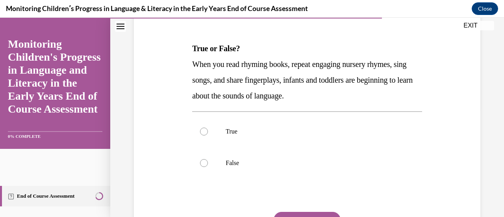
scroll to position [110, 0]
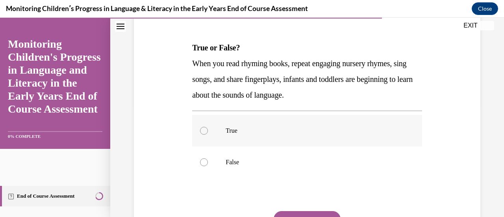
click at [279, 135] on label "True" at bounding box center [307, 130] width 230 height 31
click at [208, 135] on input "True" at bounding box center [204, 131] width 8 height 8
radio input "true"
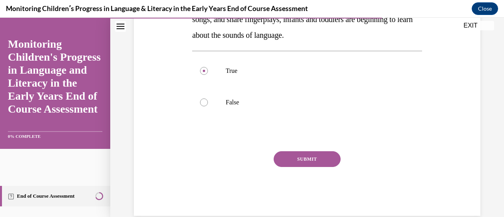
click at [307, 158] on button "SUBMIT" at bounding box center [307, 159] width 67 height 16
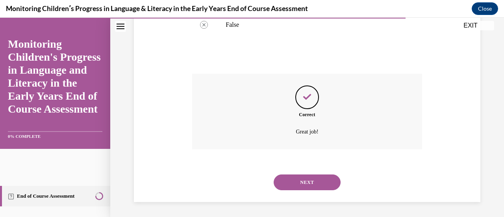
scroll to position [248, 0]
click at [306, 187] on button "NEXT" at bounding box center [307, 182] width 67 height 16
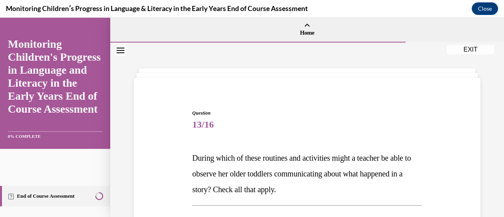
click at [306, 187] on span "During which of these routines and activities might a teacher be able to observ…" at bounding box center [301, 174] width 219 height 40
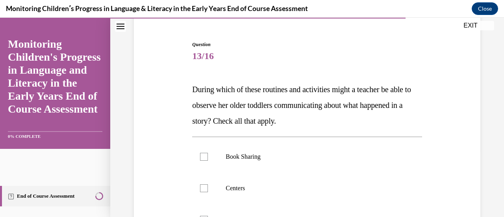
scroll to position [68, 0]
click at [238, 87] on span "During which of these routines and activities might a teacher be able to observ…" at bounding box center [301, 105] width 219 height 40
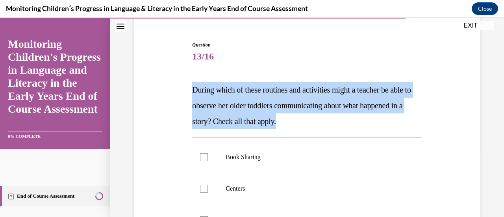
click at [238, 87] on span "During which of these routines and activities might a teacher be able to observ…" at bounding box center [301, 105] width 219 height 40
click at [284, 101] on span "During which of these routines and activities might a teacher be able to observ…" at bounding box center [301, 105] width 219 height 40
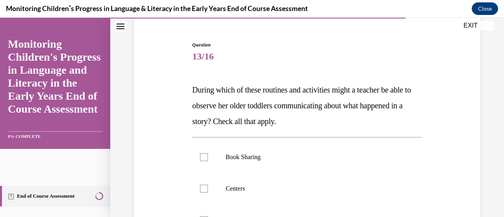
click at [284, 101] on span "During which of these routines and activities might a teacher be able to observ…" at bounding box center [301, 105] width 219 height 40
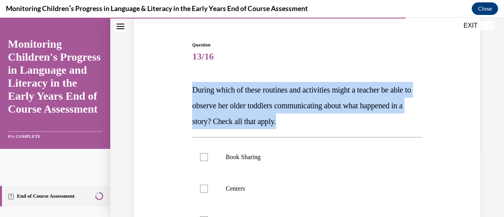
click at [284, 101] on span "During which of these routines and activities might a teacher be able to observ…" at bounding box center [301, 105] width 219 height 40
click at [294, 91] on span "During which of these routines and activities might a teacher be able to observ…" at bounding box center [301, 105] width 219 height 40
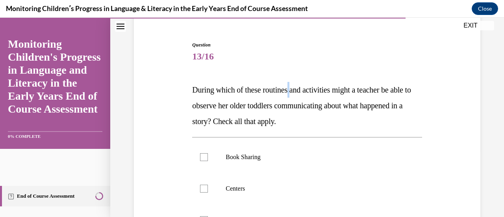
click at [294, 91] on span "During which of these routines and activities might a teacher be able to observ…" at bounding box center [301, 105] width 219 height 40
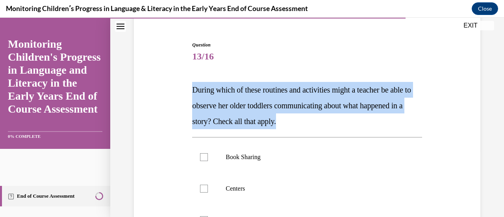
click at [294, 91] on span "During which of these routines and activities might a teacher be able to observ…" at bounding box center [301, 105] width 219 height 40
click at [294, 107] on span "During which of these routines and activities might a teacher be able to observ…" at bounding box center [301, 105] width 219 height 40
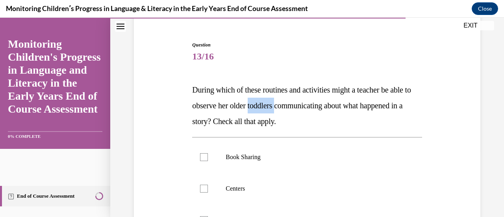
click at [294, 107] on span "During which of these routines and activities might a teacher be able to observ…" at bounding box center [301, 105] width 219 height 40
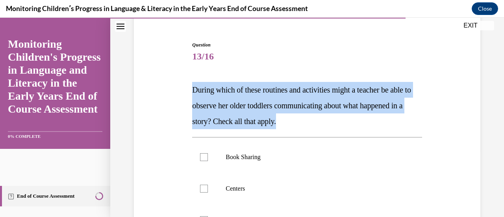
click at [294, 107] on span "During which of these routines and activities might a teacher be able to observ…" at bounding box center [301, 105] width 219 height 40
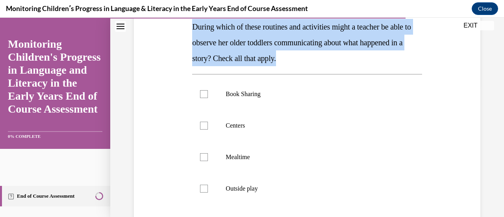
scroll to position [132, 0]
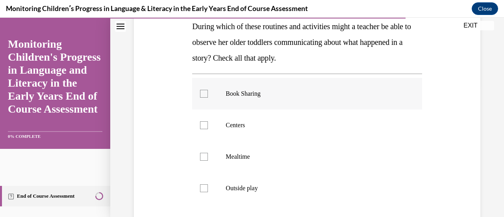
click at [272, 102] on label "Book Sharing" at bounding box center [307, 93] width 230 height 31
click at [208, 98] on input "Book Sharing" at bounding box center [204, 94] width 8 height 8
checkbox input "true"
click at [254, 129] on label "Centers" at bounding box center [307, 124] width 230 height 31
click at [208, 129] on input "Centers" at bounding box center [204, 125] width 8 height 8
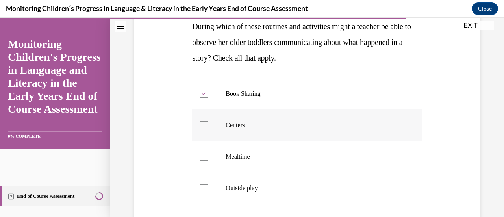
checkbox input "true"
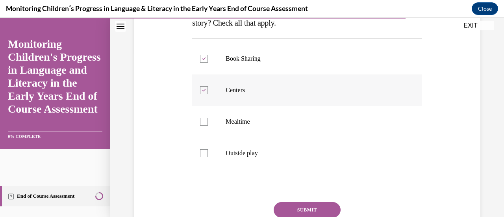
scroll to position [167, 0]
click at [254, 152] on p "Outside play" at bounding box center [314, 153] width 176 height 8
click at [208, 152] on input "Outside play" at bounding box center [204, 153] width 8 height 8
checkbox input "true"
click at [255, 122] on p "Mealtime" at bounding box center [314, 121] width 176 height 8
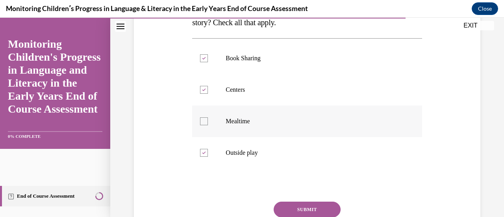
click at [208, 122] on input "Mealtime" at bounding box center [204, 121] width 8 height 8
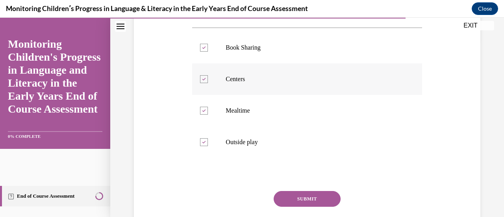
scroll to position [178, 0]
click at [250, 111] on p "Mealtime" at bounding box center [314, 110] width 176 height 8
click at [208, 111] on input "Mealtime" at bounding box center [204, 110] width 8 height 8
checkbox input "false"
click at [248, 140] on p "Outside play" at bounding box center [314, 142] width 176 height 8
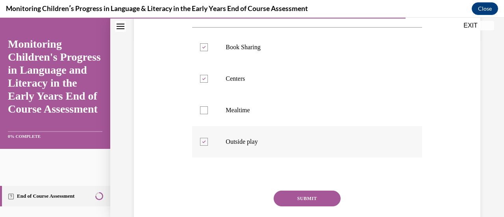
click at [208, 140] on input "Outside play" at bounding box center [204, 142] width 8 height 8
checkbox input "false"
click at [304, 198] on button "SUBMIT" at bounding box center [307, 199] width 67 height 16
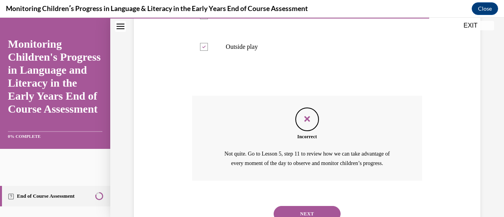
scroll to position [291, 0]
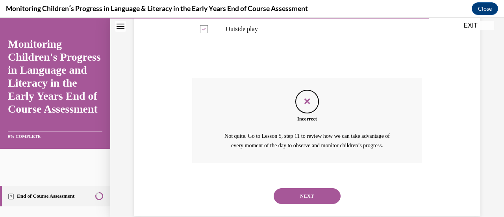
click at [298, 199] on button "NEXT" at bounding box center [307, 196] width 67 height 16
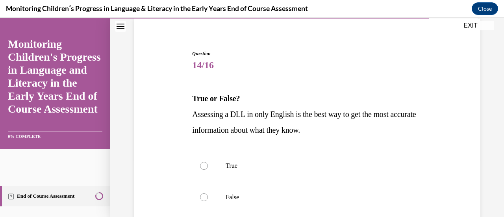
scroll to position [60, 0]
click at [284, 115] on span "Assessing a DLL in only English is the best way to get the most accurate inform…" at bounding box center [304, 121] width 224 height 24
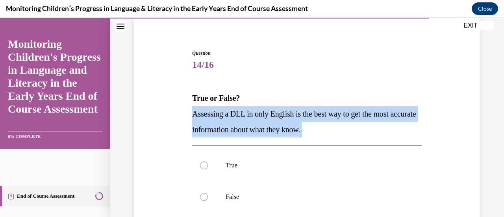
click at [284, 115] on span "Assessing a DLL in only English is the best way to get the most accurate inform…" at bounding box center [304, 121] width 224 height 24
click at [244, 116] on span "Assessing a DLL in only English is the best way to get the most accurate inform…" at bounding box center [304, 121] width 224 height 24
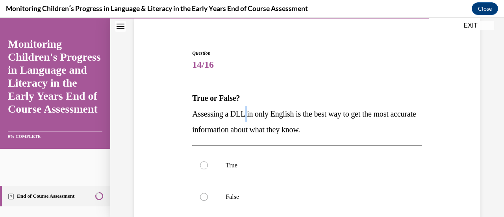
click at [244, 116] on span "Assessing a DLL in only English is the best way to get the most accurate inform…" at bounding box center [304, 121] width 224 height 24
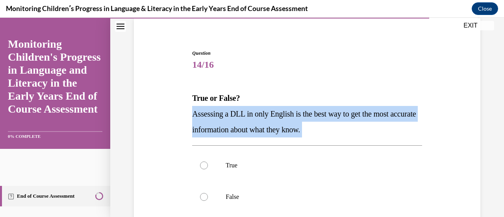
click at [329, 116] on span "Assessing a DLL in only English is the best way to get the most accurate inform…" at bounding box center [304, 121] width 224 height 24
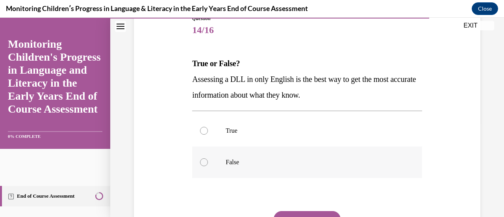
click at [289, 148] on label "False" at bounding box center [307, 161] width 230 height 31
click at [208, 158] on input "False" at bounding box center [204, 162] width 8 height 8
radio input "true"
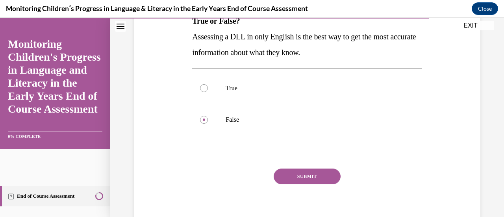
click at [304, 185] on div "SUBMIT" at bounding box center [307, 188] width 230 height 39
click at [315, 178] on button "SUBMIT" at bounding box center [307, 177] width 67 height 16
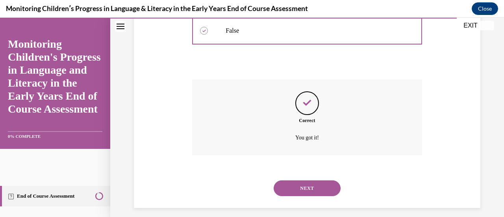
scroll to position [232, 0]
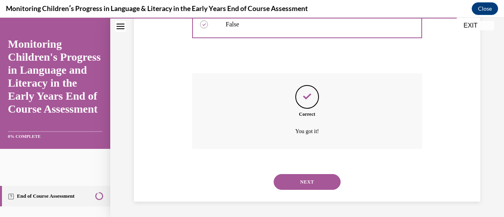
click at [308, 182] on button "NEXT" at bounding box center [307, 182] width 67 height 16
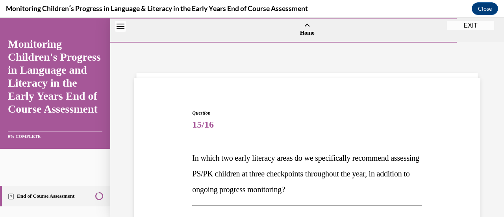
scroll to position [58, 0]
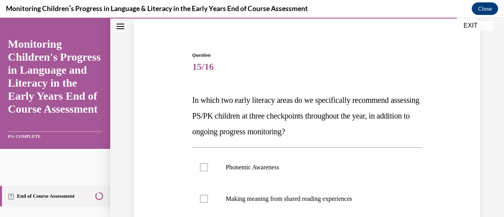
click at [269, 112] on span "In which two early literacy areas do we specifically recommend assessing PS/PK …" at bounding box center [305, 116] width 227 height 40
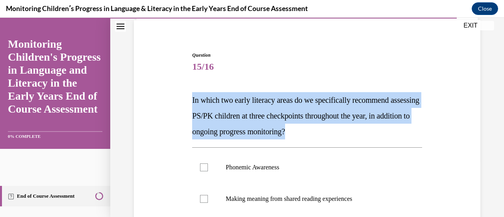
click at [269, 112] on span "In which two early literacy areas do we specifically recommend assessing PS/PK …" at bounding box center [305, 116] width 227 height 40
click at [307, 119] on span "In which two early literacy areas do we specifically recommend assessing PS/PK …" at bounding box center [305, 116] width 227 height 40
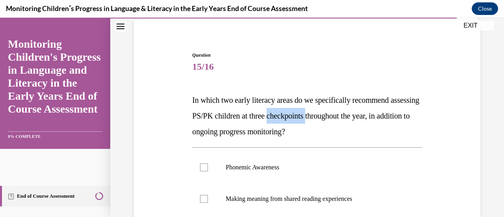
click at [307, 119] on span "In which two early literacy areas do we specifically recommend assessing PS/PK …" at bounding box center [305, 116] width 227 height 40
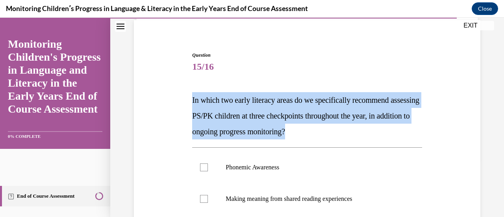
click at [307, 119] on span "In which two early literacy areas do we specifically recommend assessing PS/PK …" at bounding box center [305, 116] width 227 height 40
click at [289, 113] on span "In which two early literacy areas do we specifically recommend assessing PS/PK …" at bounding box center [305, 116] width 227 height 40
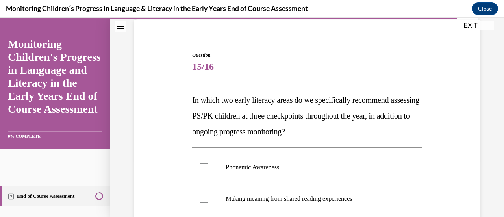
click at [289, 113] on span "In which two early literacy areas do we specifically recommend assessing PS/PK …" at bounding box center [305, 116] width 227 height 40
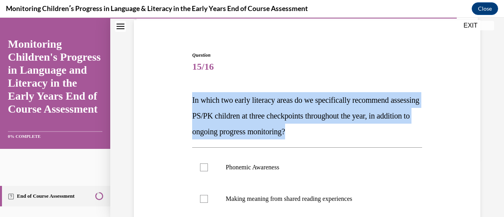
click at [289, 113] on span "In which two early literacy areas do we specifically recommend assessing PS/PK …" at bounding box center [305, 116] width 227 height 40
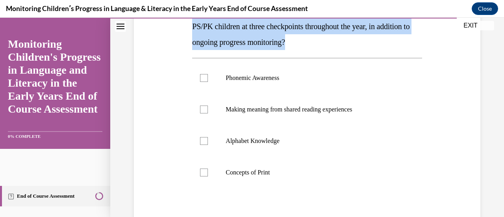
scroll to position [148, 0]
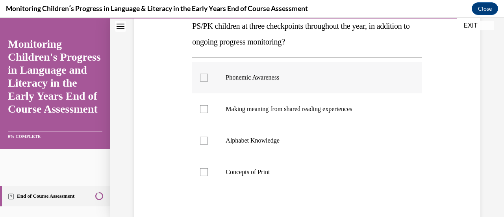
click at [279, 81] on p "Phonemic Awareness" at bounding box center [314, 78] width 176 height 8
click at [208, 81] on input "Phonemic Awareness" at bounding box center [204, 78] width 8 height 8
checkbox input "true"
click at [300, 143] on p "Alphabet Knowledge" at bounding box center [314, 141] width 176 height 8
click at [208, 143] on input "Alphabet Knowledge" at bounding box center [204, 141] width 8 height 8
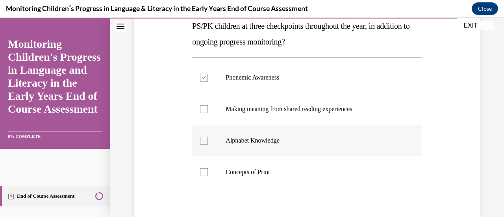
checkbox input "true"
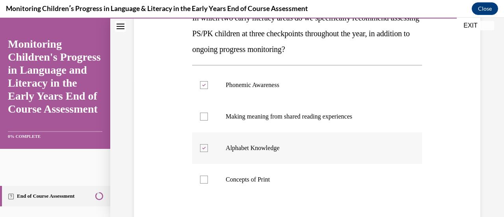
scroll to position [130, 0]
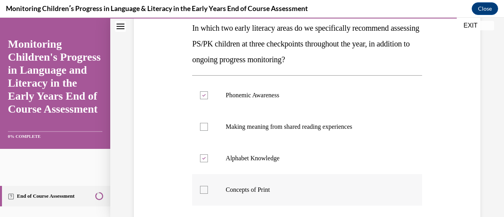
click at [286, 194] on label "Concepts of Print" at bounding box center [307, 189] width 230 height 31
click at [208, 194] on input "Concepts of Print" at bounding box center [204, 190] width 8 height 8
checkbox input "true"
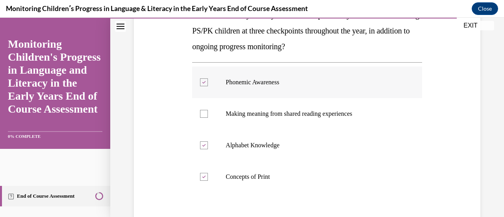
scroll to position [143, 0]
click at [254, 151] on label "Alphabet Knowledge" at bounding box center [307, 144] width 230 height 31
click at [208, 149] on input "Alphabet Knowledge" at bounding box center [204, 145] width 8 height 8
checkbox input "false"
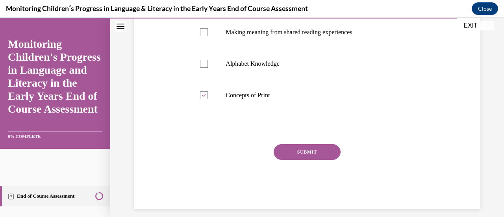
click at [306, 150] on button "SUBMIT" at bounding box center [307, 152] width 67 height 16
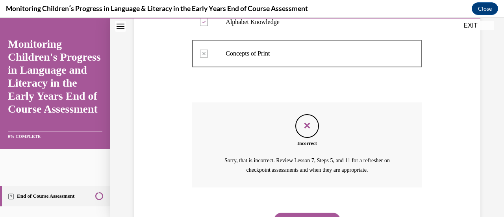
scroll to position [304, 0]
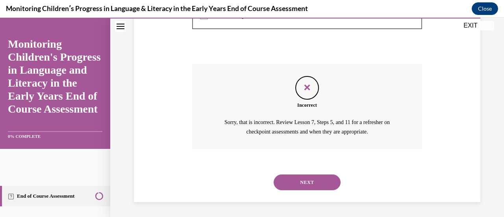
click at [305, 173] on div "NEXT" at bounding box center [307, 182] width 230 height 31
click at [306, 181] on button "NEXT" at bounding box center [307, 182] width 67 height 16
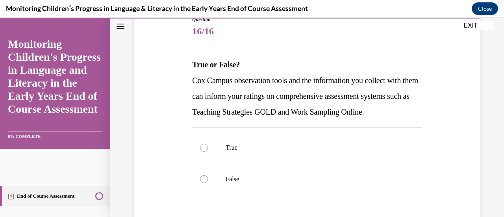
scroll to position [94, 0]
click at [270, 100] on p "Cox Campus observation tools and the information you collect with them can info…" at bounding box center [307, 95] width 230 height 47
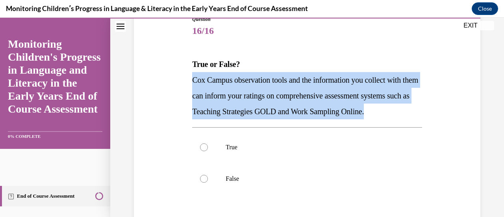
click at [270, 100] on p "Cox Campus observation tools and the information you collect with them can info…" at bounding box center [307, 95] width 230 height 47
click at [300, 99] on span "Cox Campus observation tools and the information you collect with them can info…" at bounding box center [305, 96] width 226 height 40
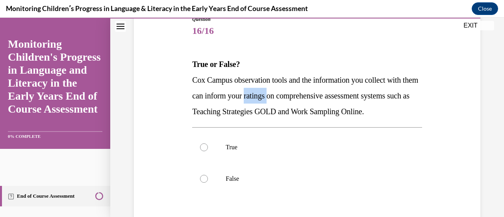
click at [300, 99] on span "Cox Campus observation tools and the information you collect with them can info…" at bounding box center [305, 96] width 226 height 40
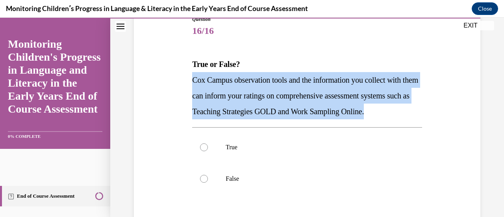
click at [300, 99] on span "Cox Campus observation tools and the information you collect with them can info…" at bounding box center [305, 96] width 226 height 40
click at [294, 81] on span "Cox Campus observation tools and the information you collect with them can info…" at bounding box center [305, 96] width 226 height 40
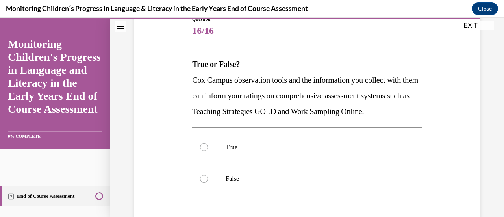
click at [294, 81] on span "Cox Campus observation tools and the information you collect with them can info…" at bounding box center [305, 96] width 226 height 40
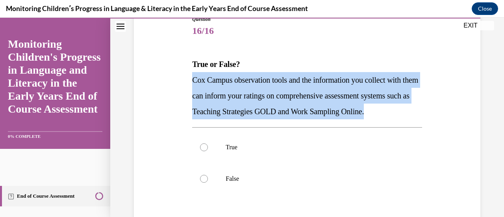
click at [294, 81] on span "Cox Campus observation tools and the information you collect with them can info…" at bounding box center [305, 96] width 226 height 40
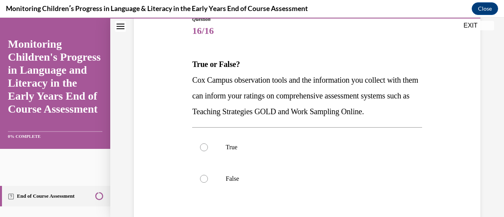
click at [294, 81] on span "Cox Campus observation tools and the information you collect with them can info…" at bounding box center [305, 96] width 226 height 40
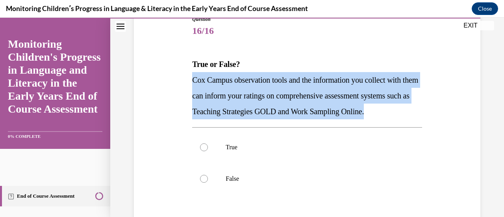
click at [294, 81] on span "Cox Campus observation tools and the information you collect with them can info…" at bounding box center [305, 96] width 226 height 40
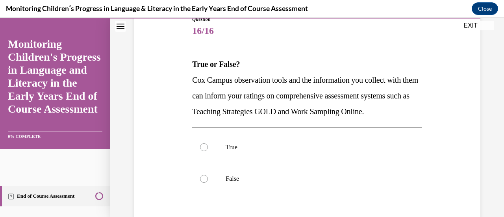
click at [272, 95] on span "Cox Campus observation tools and the information you collect with them can info…" at bounding box center [305, 96] width 226 height 40
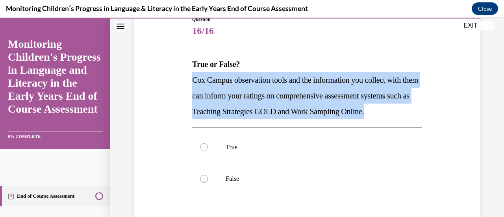
click at [272, 95] on span "Cox Campus observation tools and the information you collect with them can info…" at bounding box center [305, 96] width 226 height 40
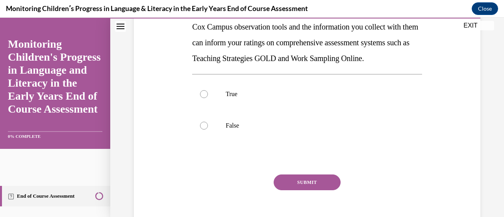
scroll to position [147, 0]
click at [264, 98] on p "True" at bounding box center [314, 94] width 176 height 8
click at [208, 98] on input "True" at bounding box center [204, 94] width 8 height 8
radio input "true"
click at [308, 190] on button "SUBMIT" at bounding box center [307, 182] width 67 height 16
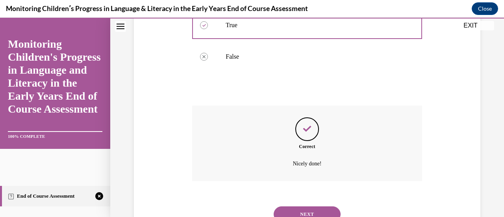
scroll to position [264, 0]
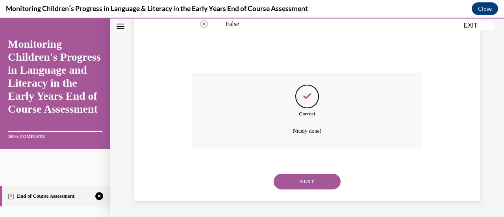
click at [309, 184] on button "NEXT" at bounding box center [307, 182] width 67 height 16
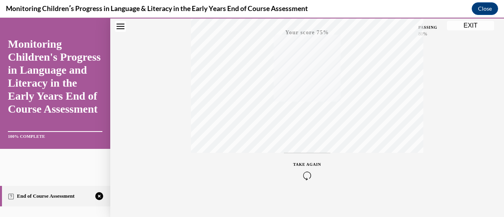
scroll to position [204, 0]
click at [306, 163] on div "TAKE AGAIN" at bounding box center [307, 164] width 28 height 19
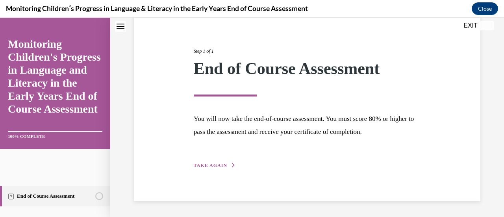
scroll to position [80, 0]
click at [213, 163] on span "TAKE AGAIN" at bounding box center [210, 166] width 33 height 6
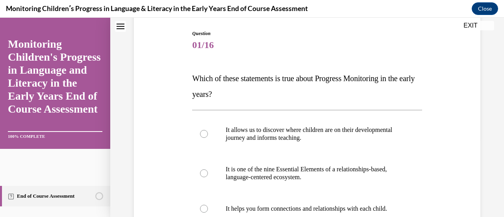
click at [304, 78] on span "Which of these statements is true about Progress Monitoring in the early years?" at bounding box center [303, 86] width 222 height 24
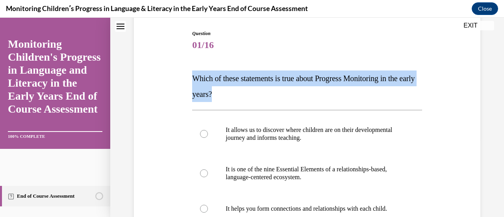
click at [304, 78] on span "Which of these statements is true about Progress Monitoring in the early years?" at bounding box center [303, 86] width 222 height 24
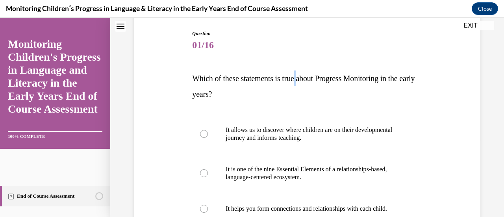
click at [304, 78] on span "Which of these statements is true about Progress Monitoring in the early years?" at bounding box center [303, 86] width 222 height 24
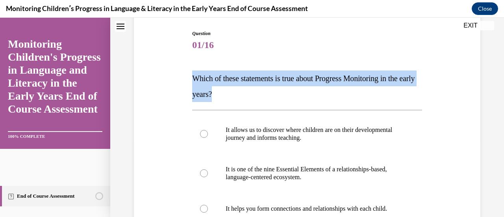
click at [304, 78] on span "Which of these statements is true about Progress Monitoring in the early years?" at bounding box center [303, 86] width 222 height 24
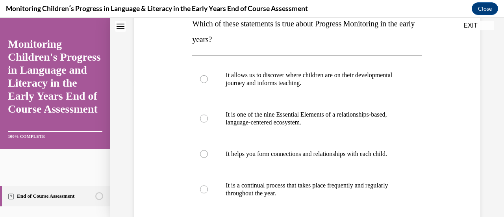
scroll to position [135, 0]
click at [282, 77] on p "It allows us to discover where children are on their developmental journey and …" at bounding box center [314, 79] width 176 height 16
click at [208, 77] on input "It allows us to discover where children are on their developmental journey and …" at bounding box center [204, 79] width 8 height 8
radio input "true"
click at [293, 120] on p "It is one of the nine Essential Elements of a relationships-based, language-cen…" at bounding box center [314, 118] width 176 height 16
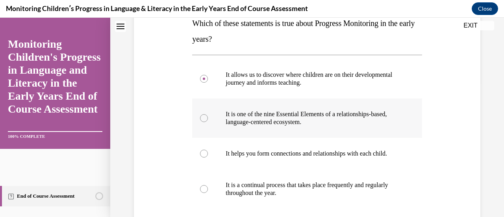
click at [208, 120] on input "It is one of the nine Essential Elements of a relationships-based, language-cen…" at bounding box center [204, 118] width 8 height 8
radio input "true"
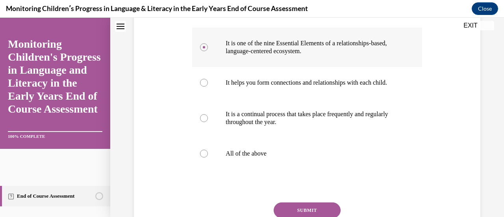
scroll to position [207, 0]
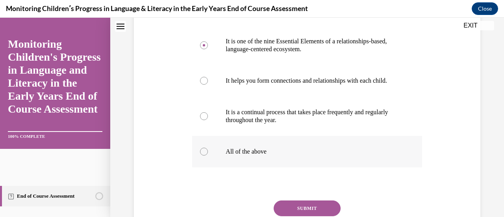
click at [267, 166] on label "All of the above" at bounding box center [307, 151] width 230 height 31
click at [208, 156] on input "All of the above" at bounding box center [204, 152] width 8 height 8
radio input "true"
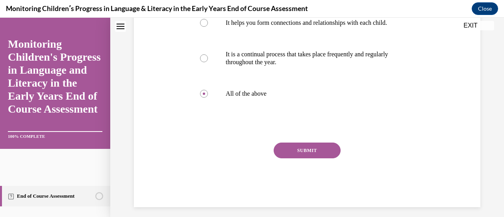
click at [302, 158] on button "SUBMIT" at bounding box center [307, 151] width 67 height 16
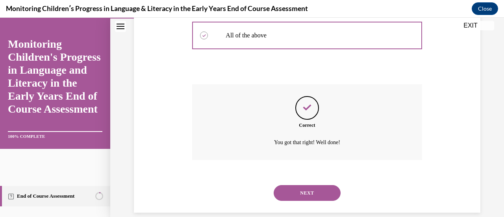
scroll to position [324, 0]
click at [312, 200] on button "NEXT" at bounding box center [307, 193] width 67 height 16
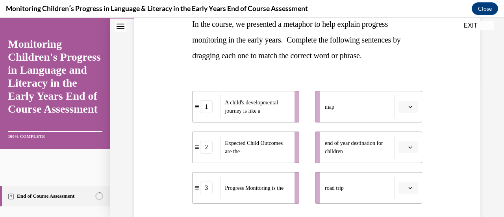
scroll to position [134, 0]
click at [340, 180] on div "road trip" at bounding box center [360, 187] width 70 height 23
click at [399, 183] on button "button" at bounding box center [407, 188] width 19 height 12
click at [400, 131] on div "1" at bounding box center [401, 138] width 19 height 16
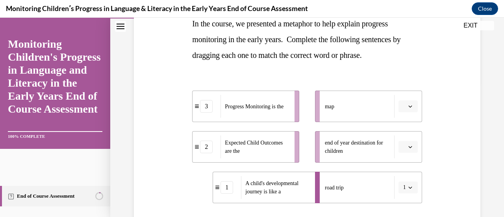
click at [402, 113] on li "map" at bounding box center [368, 106] width 107 height 31
click at [408, 104] on icon "button" at bounding box center [410, 106] width 4 height 4
click at [403, 140] on div "1" at bounding box center [401, 140] width 19 height 16
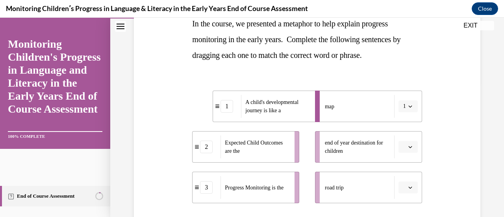
click at [408, 107] on icon "button" at bounding box center [410, 106] width 4 height 4
click at [401, 170] on div "3" at bounding box center [400, 171] width 19 height 16
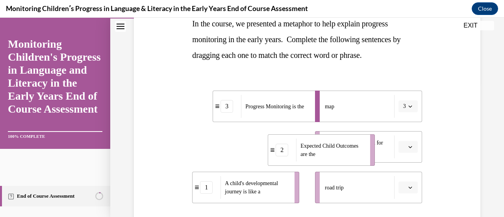
drag, startPoint x: 198, startPoint y: 151, endPoint x: 274, endPoint y: 154, distance: 75.7
click at [274, 154] on div "2" at bounding box center [282, 150] width 28 height 13
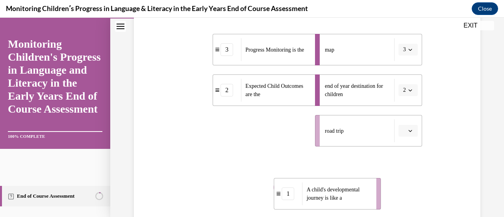
scroll to position [195, 0]
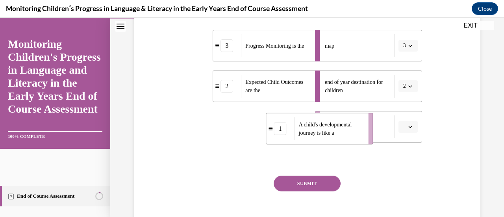
drag, startPoint x: 200, startPoint y: 189, endPoint x: 274, endPoint y: 128, distance: 95.9
click at [274, 128] on div "1" at bounding box center [280, 128] width 13 height 13
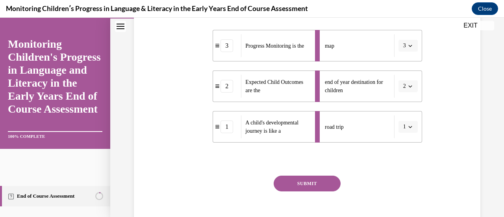
click at [298, 178] on button "SUBMIT" at bounding box center [307, 184] width 67 height 16
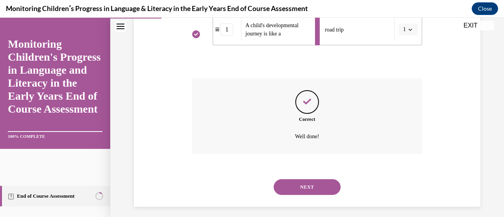
scroll to position [297, 0]
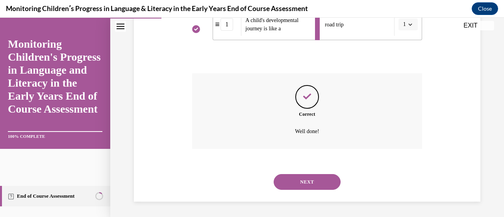
click at [297, 183] on button "NEXT" at bounding box center [307, 182] width 67 height 16
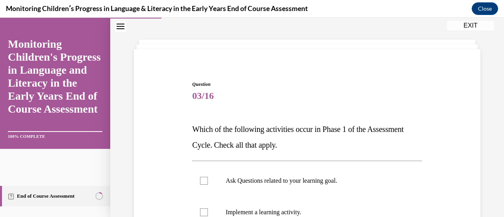
scroll to position [30, 0]
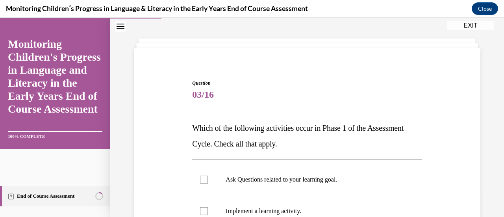
click at [254, 130] on span "Which of the following activities occur in Phase 1 of the Assessment Cycle. Che…" at bounding box center [297, 136] width 211 height 24
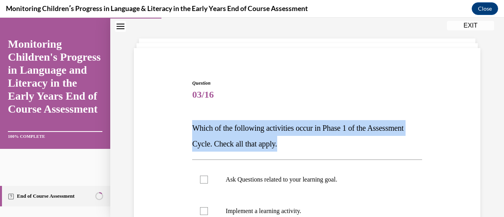
click at [254, 130] on span "Which of the following activities occur in Phase 1 of the Assessment Cycle. Che…" at bounding box center [297, 136] width 211 height 24
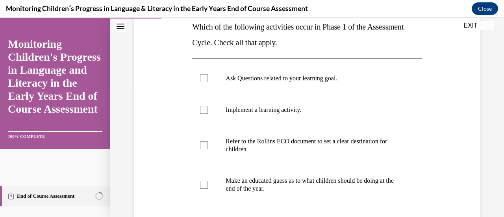
scroll to position [132, 0]
click at [268, 142] on p "Refer to the Rollins ECO document to set a clear destination for children" at bounding box center [314, 145] width 176 height 16
click at [208, 142] on input "Refer to the Rollins ECO document to set a clear destination for children" at bounding box center [204, 145] width 8 height 8
checkbox input "true"
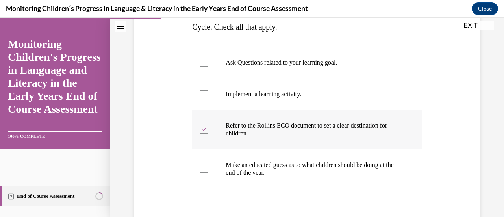
scroll to position [143, 0]
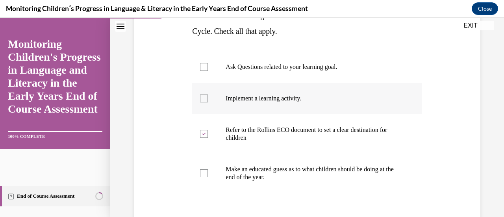
click at [269, 102] on p "Implement a learning activity." at bounding box center [314, 98] width 176 height 8
click at [208, 102] on input "Implement a learning activity." at bounding box center [204, 98] width 8 height 8
checkbox input "true"
click at [272, 67] on p "Ask Questions related to your learning goal." at bounding box center [314, 67] width 176 height 8
click at [208, 67] on input "Ask Questions related to your learning goal." at bounding box center [204, 67] width 8 height 8
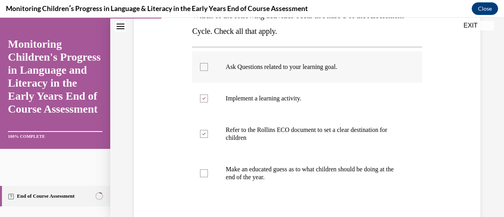
checkbox input "true"
click at [272, 94] on p "Implement a learning activity." at bounding box center [314, 98] width 176 height 8
click at [208, 94] on input "Implement a learning activity." at bounding box center [204, 98] width 8 height 8
checkbox input "false"
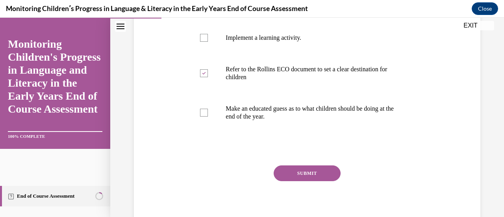
click at [320, 174] on button "SUBMIT" at bounding box center [307, 173] width 67 height 16
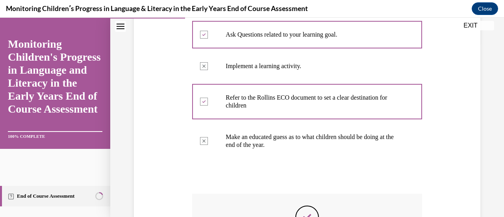
scroll to position [295, 0]
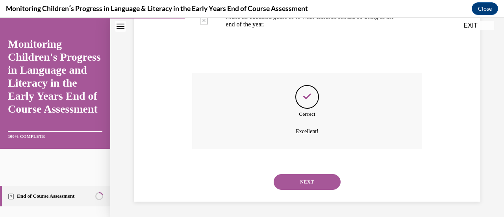
click at [296, 184] on button "NEXT" at bounding box center [307, 182] width 67 height 16
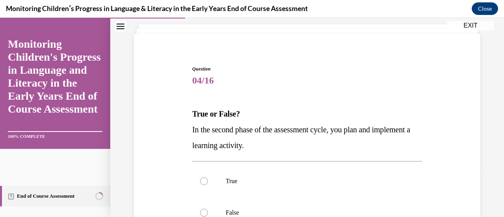
scroll to position [98, 0]
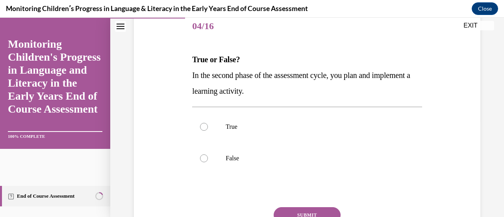
click at [252, 82] on p "In the second phase of the assessment cycle, you plan and implement a learning …" at bounding box center [307, 82] width 230 height 31
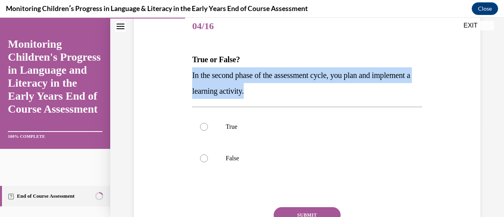
click at [252, 82] on p "In the second phase of the assessment cycle, you plan and implement a learning …" at bounding box center [307, 82] width 230 height 31
click at [246, 92] on span "In the second phase of the assessment cycle, you plan and implement a learning …" at bounding box center [301, 83] width 218 height 24
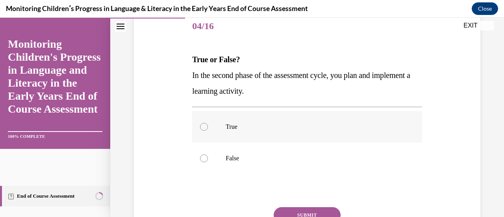
click at [242, 125] on p "True" at bounding box center [314, 127] width 176 height 8
click at [208, 125] on input "True" at bounding box center [204, 127] width 8 height 8
radio input "true"
click at [298, 209] on button "SUBMIT" at bounding box center [307, 215] width 67 height 16
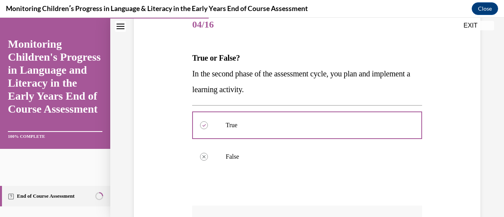
scroll to position [232, 0]
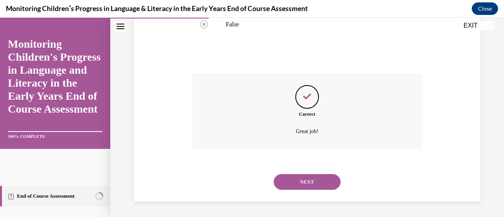
click at [308, 177] on button "NEXT" at bounding box center [307, 182] width 67 height 16
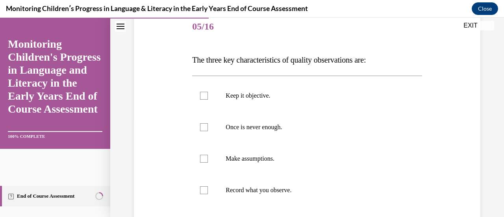
scroll to position [100, 0]
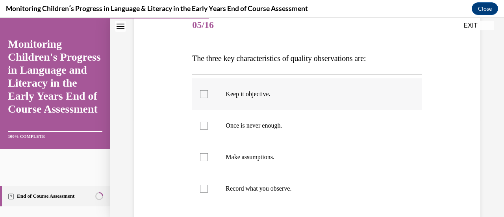
click at [285, 97] on p "Keep it objective." at bounding box center [314, 94] width 176 height 8
click at [208, 97] on input "Keep it objective." at bounding box center [204, 94] width 8 height 8
checkbox input "true"
click at [282, 124] on p "Once is never enough." at bounding box center [314, 126] width 176 height 8
click at [208, 124] on input "Once is never enough." at bounding box center [204, 126] width 8 height 8
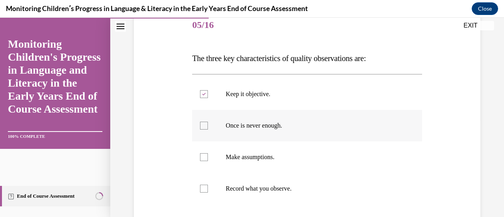
checkbox input "true"
click at [269, 187] on p "Record what you observe." at bounding box center [314, 189] width 176 height 8
click at [208, 187] on input "Record what you observe." at bounding box center [204, 189] width 8 height 8
checkbox input "true"
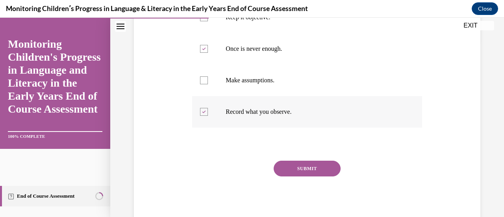
scroll to position [177, 0]
click at [313, 165] on button "SUBMIT" at bounding box center [307, 168] width 67 height 16
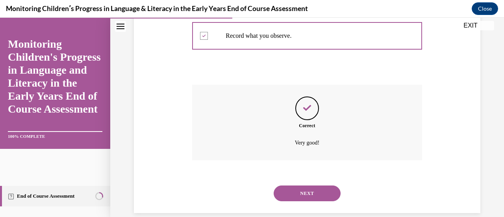
scroll to position [264, 0]
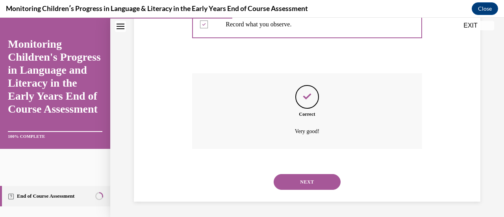
click at [310, 182] on button "NEXT" at bounding box center [307, 182] width 67 height 16
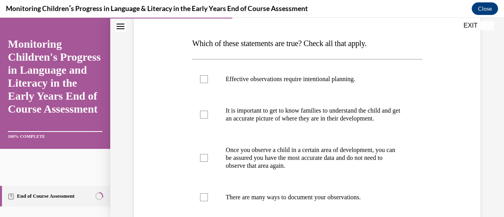
scroll to position [116, 0]
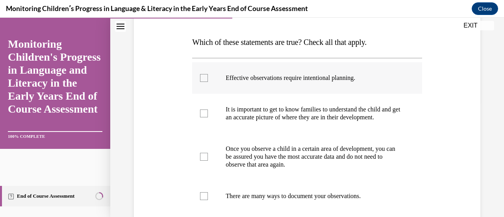
click at [361, 72] on label "Effective observations require intentional planning." at bounding box center [307, 77] width 230 height 31
click at [208, 74] on input "Effective observations require intentional planning." at bounding box center [204, 78] width 8 height 8
checkbox input "true"
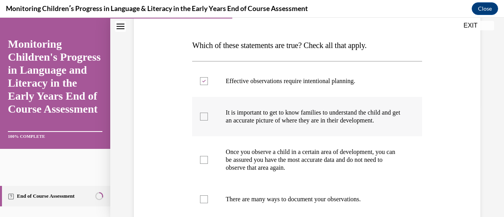
scroll to position [183, 0]
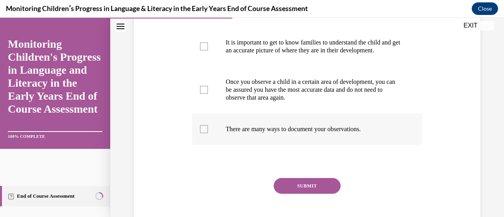
click at [342, 142] on label "There are many ways to document your observations." at bounding box center [307, 128] width 230 height 31
click at [208, 133] on input "There are many ways to document your observations." at bounding box center [204, 129] width 8 height 8
checkbox input "true"
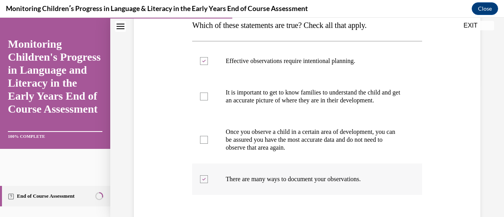
scroll to position [132, 0]
click at [342, 142] on p "Once you observe a child in a certain area of development, you can be assured y…" at bounding box center [314, 140] width 176 height 24
click at [208, 142] on input "Once you observe a child in a certain area of development, you can be assured y…" at bounding box center [204, 140] width 8 height 8
checkbox input "true"
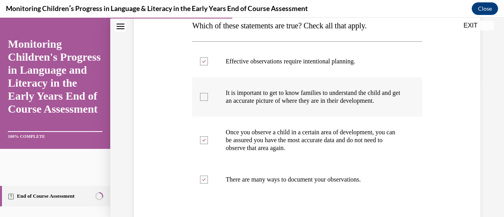
click at [342, 98] on p "It is important to get to know families to understand the child and get an accu…" at bounding box center [314, 97] width 176 height 16
click at [208, 98] on input "It is important to get to know families to understand the child and get an accu…" at bounding box center [204, 97] width 8 height 8
checkbox input "true"
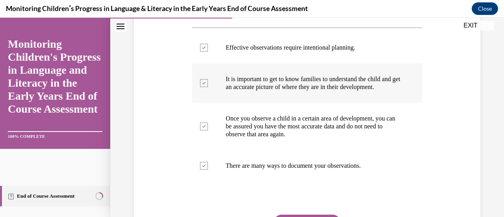
scroll to position [146, 0]
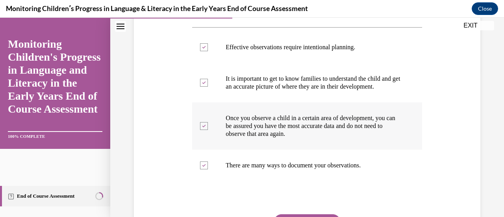
click at [329, 130] on p "Once you observe a child in a certain area of development, you can be assured y…" at bounding box center [314, 126] width 176 height 24
click at [208, 130] on input "Once you observe a child in a certain area of development, you can be assured y…" at bounding box center [204, 126] width 8 height 8
checkbox input "false"
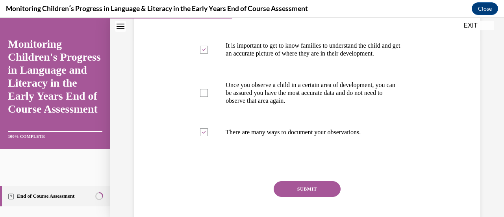
click at [318, 194] on button "SUBMIT" at bounding box center [307, 189] width 67 height 16
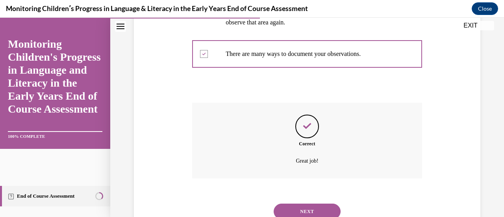
scroll to position [295, 0]
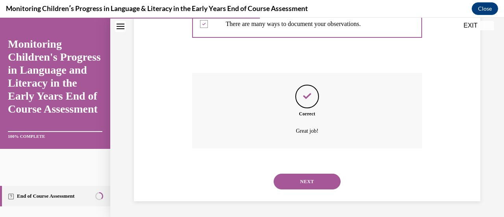
click at [305, 186] on button "NEXT" at bounding box center [307, 182] width 67 height 16
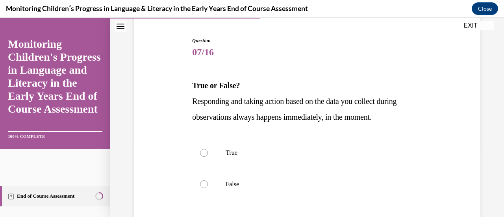
scroll to position [72, 0]
click at [225, 100] on span "Responding and taking action based on the data you collect during observations …" at bounding box center [294, 109] width 204 height 24
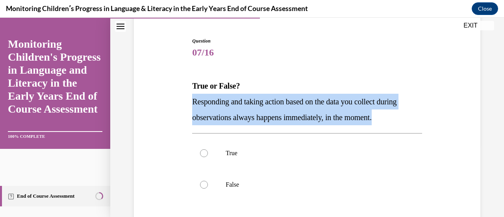
click at [225, 100] on span "Responding and taking action based on the data you collect during observations …" at bounding box center [294, 109] width 204 height 24
click at [299, 104] on span "Responding and taking action based on the data you collect during observations …" at bounding box center [294, 109] width 204 height 24
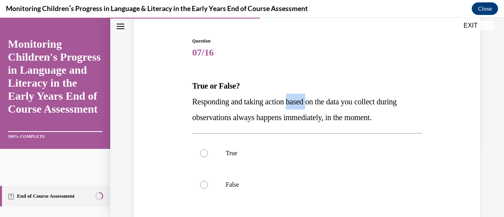
click at [299, 104] on span "Responding and taking action based on the data you collect during observations …" at bounding box center [294, 109] width 204 height 24
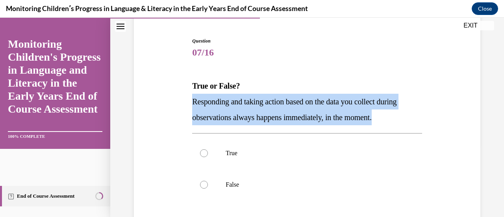
click at [299, 104] on span "Responding and taking action based on the data you collect during observations …" at bounding box center [294, 109] width 204 height 24
click at [226, 112] on p "Responding and taking action based on the data you collect during observations …" at bounding box center [307, 109] width 230 height 31
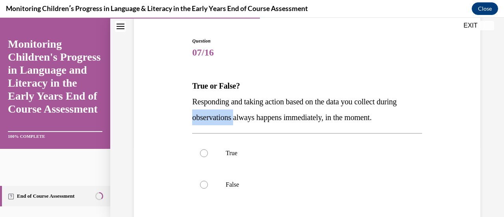
click at [226, 112] on p "Responding and taking action based on the data you collect during observations …" at bounding box center [307, 109] width 230 height 31
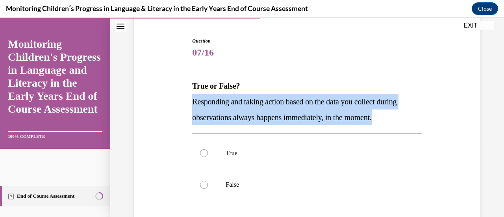
click at [226, 112] on p "Responding and taking action based on the data you collect during observations …" at bounding box center [307, 109] width 230 height 31
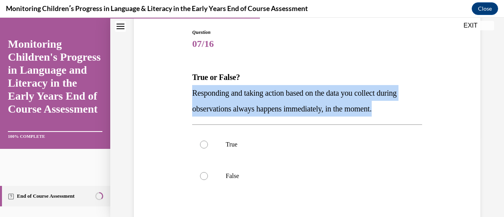
scroll to position [81, 0]
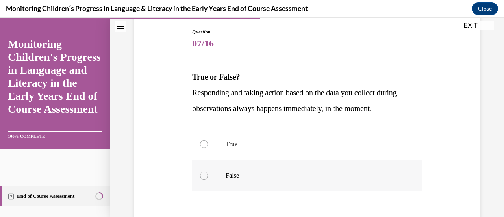
click at [245, 170] on label "False" at bounding box center [307, 175] width 230 height 31
click at [208, 172] on input "False" at bounding box center [204, 176] width 8 height 8
radio input "true"
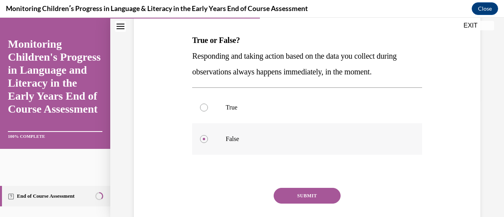
scroll to position [119, 0]
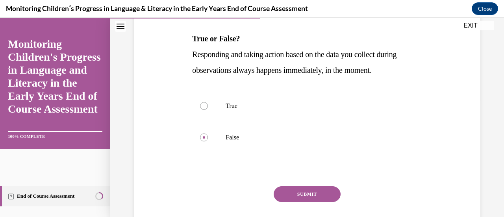
click at [287, 202] on div "SUBMIT" at bounding box center [307, 205] width 230 height 39
click at [297, 189] on button "SUBMIT" at bounding box center [307, 194] width 67 height 16
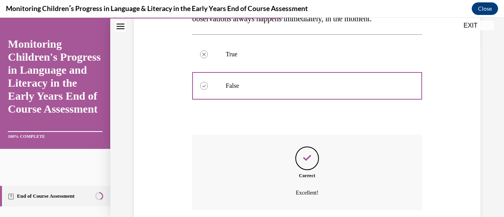
scroll to position [232, 0]
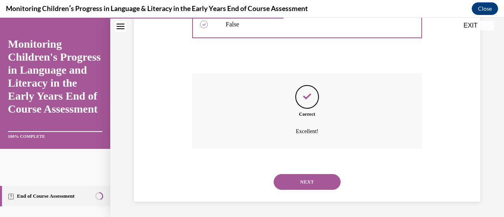
click at [315, 175] on button "NEXT" at bounding box center [307, 182] width 67 height 16
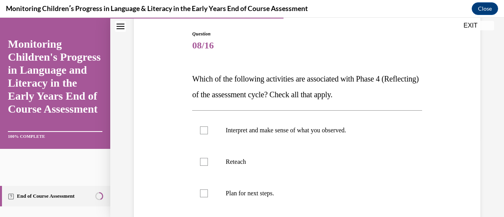
scroll to position [80, 0]
click at [271, 80] on span "Which of the following activities are associated with Phase 4 (Reflecting) of t…" at bounding box center [305, 86] width 226 height 24
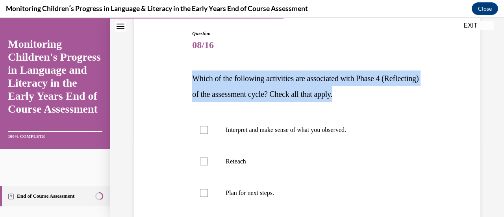
click at [271, 80] on span "Which of the following activities are associated with Phase 4 (Reflecting) of t…" at bounding box center [305, 86] width 226 height 24
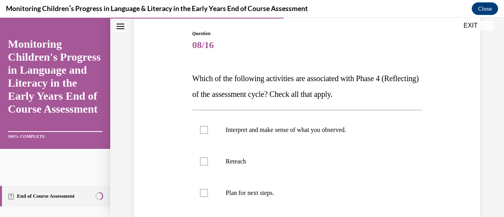
click at [269, 78] on span "Which of the following activities are associated with Phase 4 (Reflecting) of t…" at bounding box center [305, 86] width 226 height 24
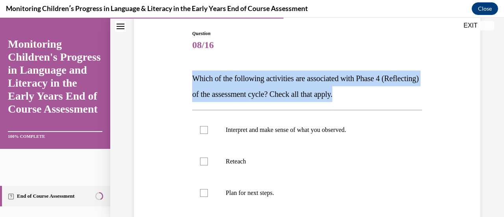
click at [269, 78] on span "Which of the following activities are associated with Phase 4 (Reflecting) of t…" at bounding box center [305, 86] width 226 height 24
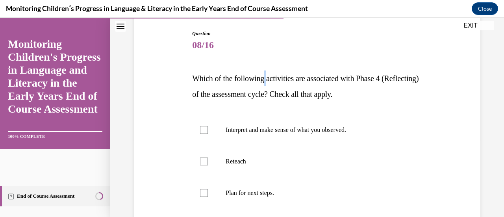
click at [269, 78] on span "Which of the following activities are associated with Phase 4 (Reflecting) of t…" at bounding box center [305, 86] width 226 height 24
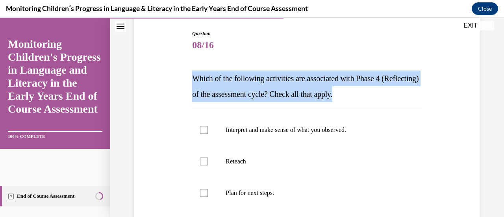
click at [269, 78] on span "Which of the following activities are associated with Phase 4 (Reflecting) of t…" at bounding box center [305, 86] width 226 height 24
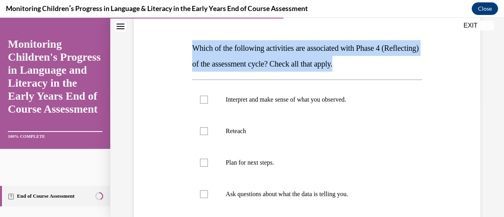
scroll to position [110, 0]
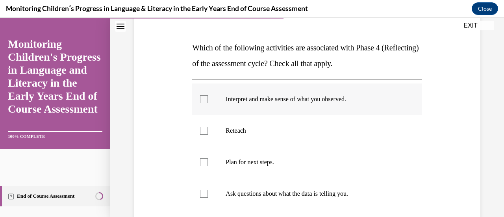
click at [297, 98] on p "Interpret and make sense of what you observed." at bounding box center [314, 99] width 176 height 8
click at [208, 98] on input "Interpret and make sense of what you observed." at bounding box center [204, 99] width 8 height 8
checkbox input "true"
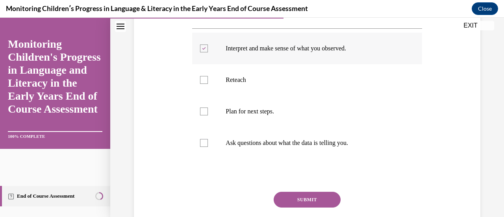
scroll to position [161, 0]
click at [262, 111] on p "Plan for next steps." at bounding box center [314, 111] width 176 height 8
click at [208, 111] on input "Plan for next steps." at bounding box center [204, 111] width 8 height 8
checkbox input "true"
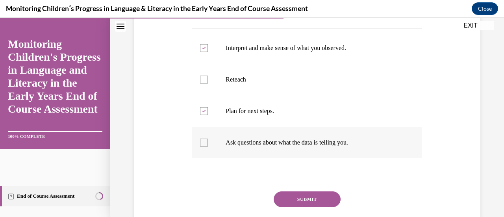
click at [271, 147] on label "Ask questions about what the data is telling you." at bounding box center [307, 142] width 230 height 31
click at [208, 146] on input "Ask questions about what the data is telling you." at bounding box center [204, 143] width 8 height 8
checkbox input "true"
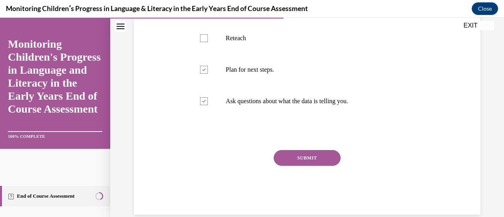
click at [302, 157] on button "SUBMIT" at bounding box center [307, 158] width 67 height 16
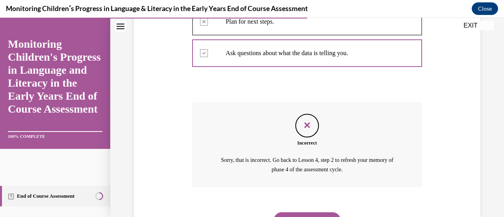
scroll to position [289, 0]
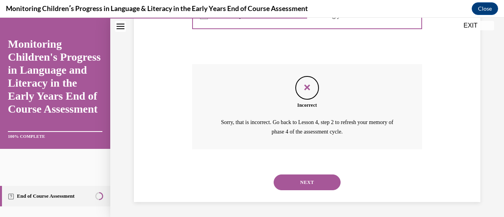
click at [312, 175] on button "NEXT" at bounding box center [307, 182] width 67 height 16
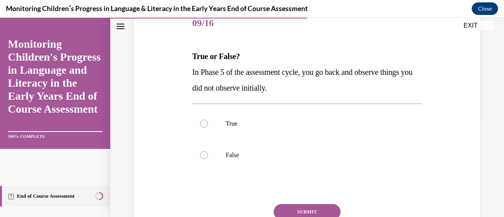
scroll to position [109, 0]
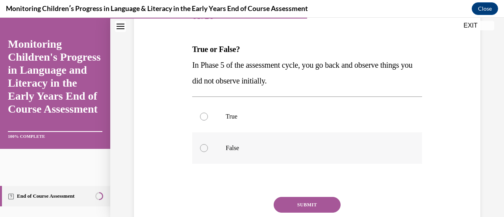
click at [253, 151] on p "False" at bounding box center [314, 148] width 176 height 8
click at [208, 151] on input "False" at bounding box center [204, 148] width 8 height 8
radio input "true"
click at [297, 204] on button "SUBMIT" at bounding box center [307, 205] width 67 height 16
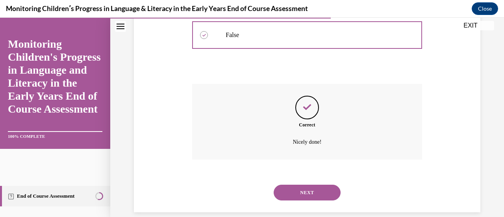
scroll to position [222, 0]
click at [319, 186] on button "NEXT" at bounding box center [307, 192] width 67 height 16
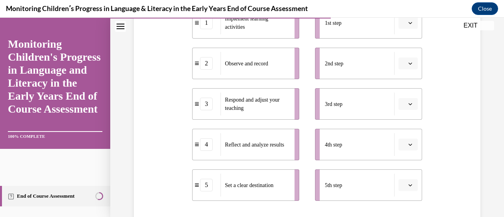
scroll to position [187, 0]
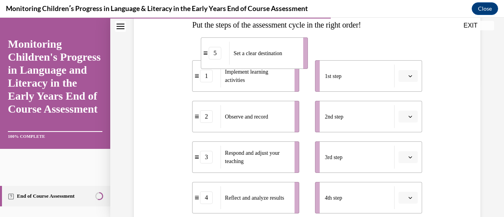
drag, startPoint x: 259, startPoint y: 187, endPoint x: 292, endPoint y: 48, distance: 143.3
click at [292, 48] on div "Set a clear destination" at bounding box center [263, 53] width 69 height 23
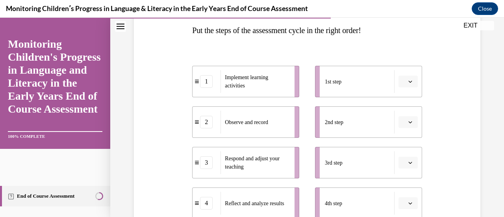
drag, startPoint x: 292, startPoint y: 48, endPoint x: 294, endPoint y: 62, distance: 14.3
click at [294, 62] on div "1 Implement learning activities 2 Observe and record 3 Respond and adjust your …" at bounding box center [307, 154] width 230 height 217
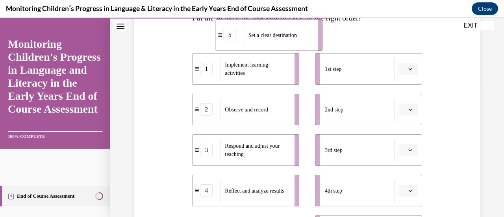
scroll to position [138, 0]
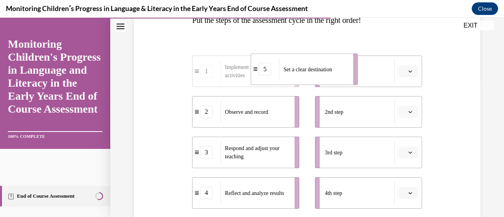
drag, startPoint x: 263, startPoint y: 195, endPoint x: 322, endPoint y: 78, distance: 131.2
click at [322, 78] on div "Set a clear destination" at bounding box center [313, 69] width 69 height 23
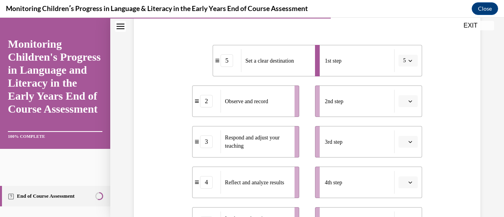
scroll to position [149, 0]
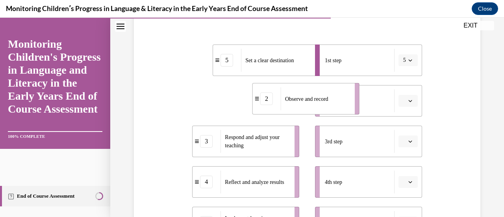
drag, startPoint x: 247, startPoint y: 103, endPoint x: 308, endPoint y: 103, distance: 60.6
click at [308, 102] on span "Observe and record" at bounding box center [306, 99] width 43 height 6
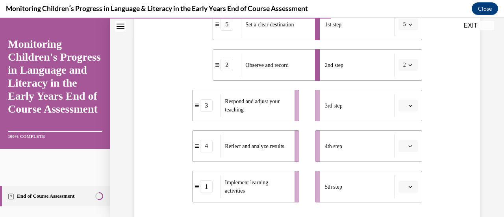
scroll to position [185, 0]
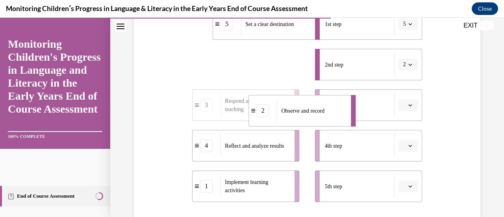
drag, startPoint x: 295, startPoint y: 75, endPoint x: 330, endPoint y: 121, distance: 58.1
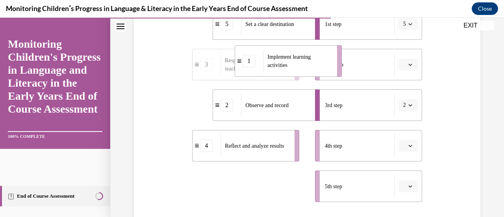
drag, startPoint x: 270, startPoint y: 191, endPoint x: 313, endPoint y: 67, distance: 131.5
click at [313, 67] on span "Implement learning activities" at bounding box center [299, 61] width 65 height 17
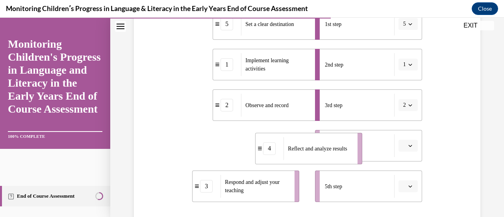
drag, startPoint x: 261, startPoint y: 141, endPoint x: 325, endPoint y: 145, distance: 63.9
click at [325, 146] on span "Reflect and analyze results" at bounding box center [317, 149] width 59 height 6
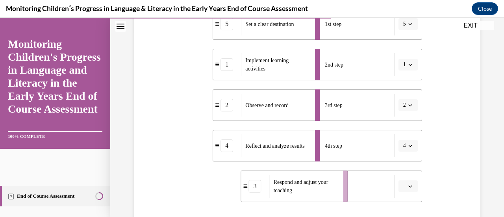
drag, startPoint x: 265, startPoint y: 184, endPoint x: 314, endPoint y: 184, distance: 48.8
click at [314, 184] on span "Respond and adjust your teaching" at bounding box center [301, 186] width 55 height 14
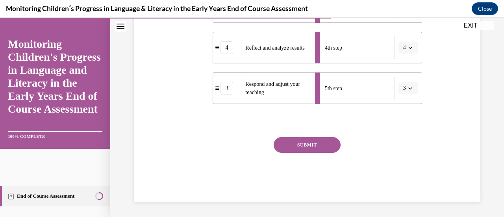
click at [319, 142] on button "SUBMIT" at bounding box center [307, 145] width 67 height 16
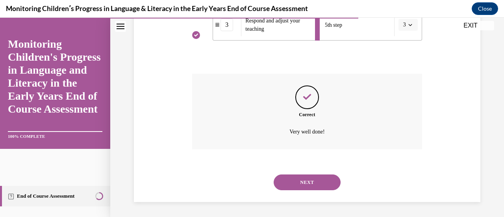
scroll to position [347, 0]
click at [318, 179] on button "NEXT" at bounding box center [307, 182] width 67 height 16
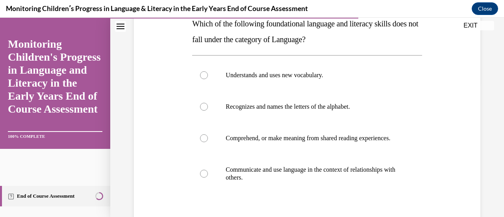
scroll to position [135, 0]
click at [259, 104] on p "Recognizes and names the letters of the alphabet." at bounding box center [314, 106] width 176 height 8
click at [208, 104] on input "Recognizes and names the letters of the alphabet." at bounding box center [204, 106] width 8 height 8
radio input "true"
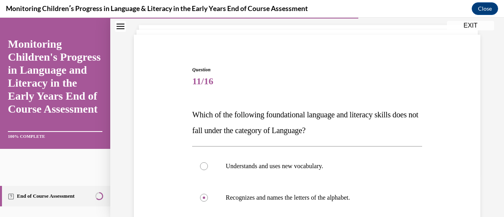
scroll to position [163, 0]
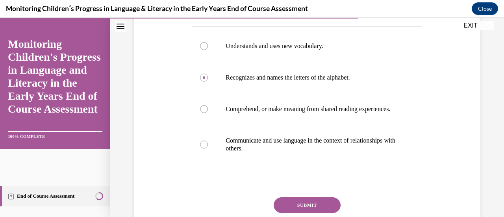
click at [291, 209] on button "SUBMIT" at bounding box center [307, 205] width 67 height 16
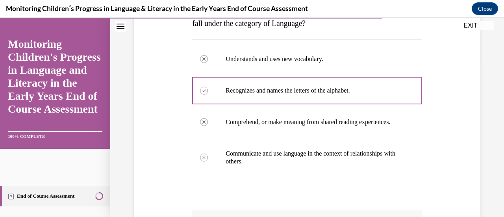
scroll to position [295, 0]
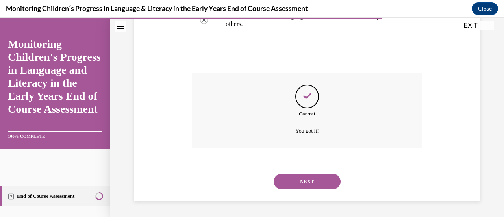
click at [323, 187] on button "NEXT" at bounding box center [307, 182] width 67 height 16
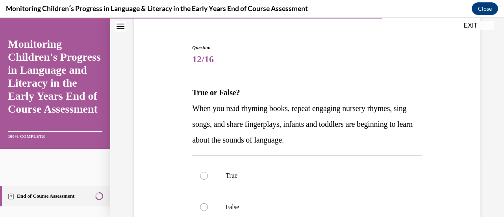
scroll to position [116, 0]
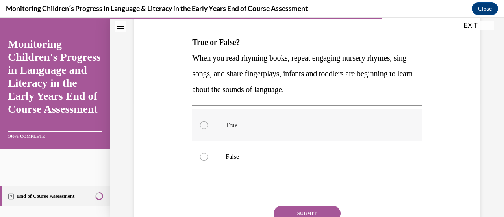
click at [253, 122] on p "True" at bounding box center [314, 125] width 176 height 8
click at [208, 122] on input "True" at bounding box center [204, 125] width 8 height 8
radio input "true"
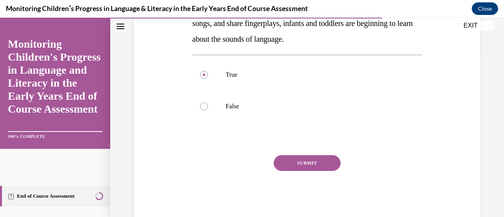
click at [293, 157] on button "SUBMIT" at bounding box center [307, 163] width 67 height 16
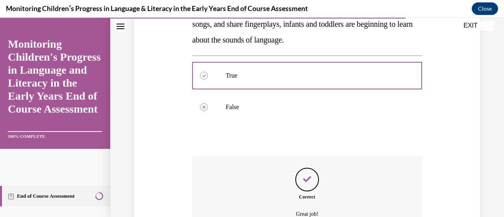
scroll to position [248, 0]
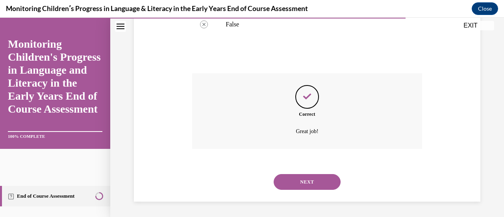
click at [313, 182] on button "NEXT" at bounding box center [307, 182] width 67 height 16
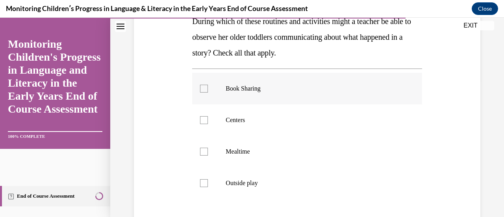
scroll to position [137, 0]
click at [247, 176] on label "Outside play" at bounding box center [307, 182] width 230 height 31
click at [208, 179] on input "Outside play" at bounding box center [204, 183] width 8 height 8
checkbox input "true"
click at [241, 152] on p "Mealtime" at bounding box center [314, 151] width 176 height 8
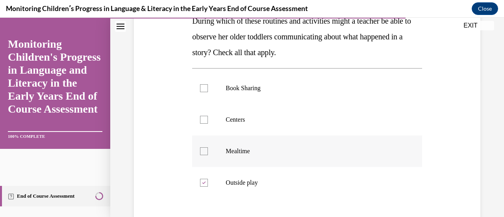
click at [208, 152] on input "Mealtime" at bounding box center [204, 151] width 8 height 8
checkbox input "true"
click at [247, 119] on p "Centers" at bounding box center [314, 120] width 176 height 8
click at [208, 119] on input "Centers" at bounding box center [204, 120] width 8 height 8
checkbox input "true"
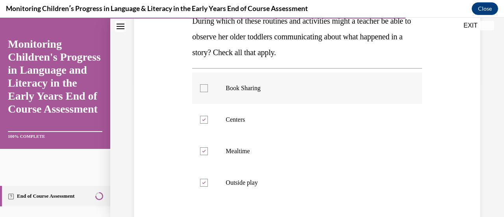
click at [261, 80] on label "Book Sharing" at bounding box center [307, 87] width 230 height 31
click at [208, 84] on input "Book Sharing" at bounding box center [204, 88] width 8 height 8
checkbox input "true"
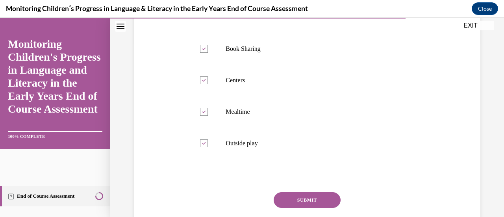
click at [293, 203] on button "SUBMIT" at bounding box center [307, 200] width 67 height 16
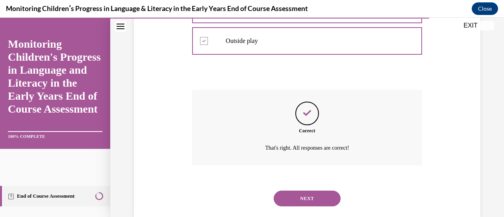
scroll to position [279, 0]
click at [309, 198] on button "NEXT" at bounding box center [307, 198] width 67 height 16
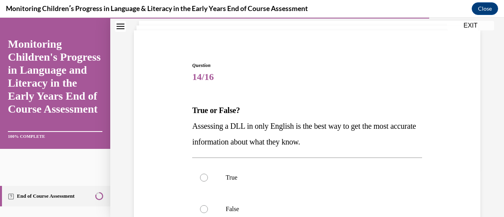
scroll to position [63, 0]
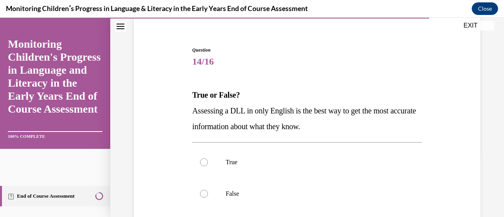
click at [309, 198] on label "False" at bounding box center [307, 193] width 230 height 31
click at [208, 198] on input "False" at bounding box center [204, 194] width 8 height 8
radio input "true"
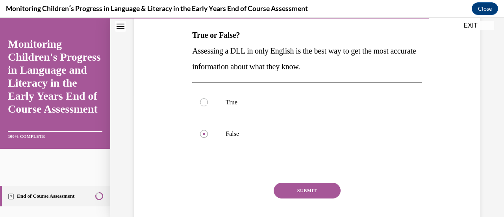
click at [320, 189] on button "SUBMIT" at bounding box center [307, 191] width 67 height 16
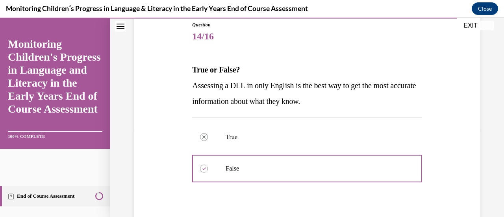
scroll to position [204, 0]
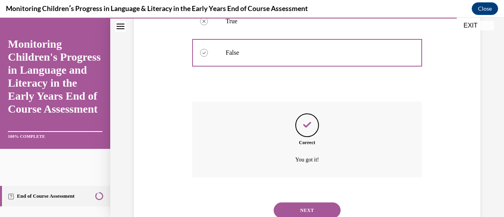
click at [308, 205] on button "NEXT" at bounding box center [307, 210] width 67 height 16
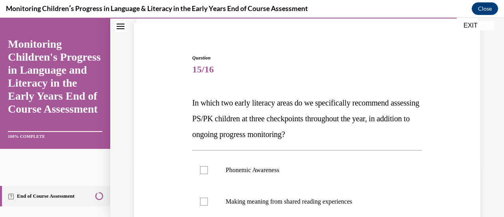
scroll to position [130, 0]
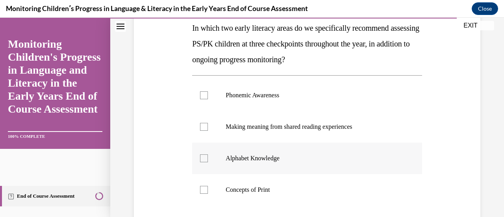
click at [261, 154] on p "Alphabet Knowledge" at bounding box center [314, 158] width 176 height 8
click at [208, 154] on input "Alphabet Knowledge" at bounding box center [204, 158] width 8 height 8
checkbox input "true"
click at [272, 97] on p "Phonemic Awareness" at bounding box center [314, 95] width 176 height 8
click at [208, 97] on input "Phonemic Awareness" at bounding box center [204, 95] width 8 height 8
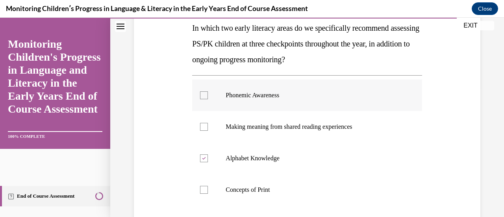
checkbox input "true"
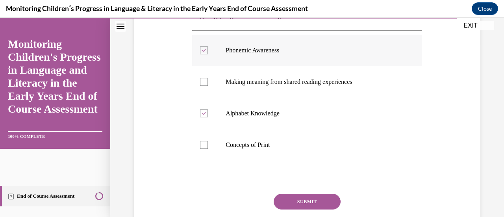
scroll to position [177, 0]
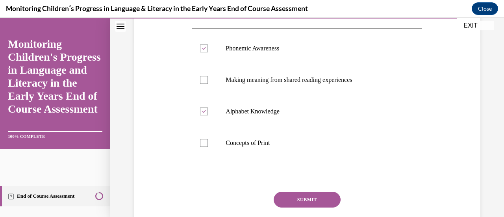
click at [295, 197] on button "SUBMIT" at bounding box center [307, 200] width 67 height 16
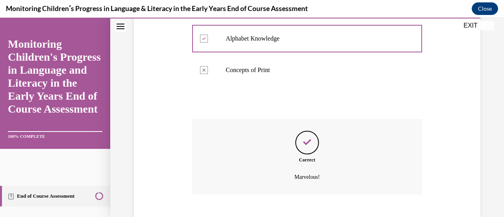
scroll to position [295, 0]
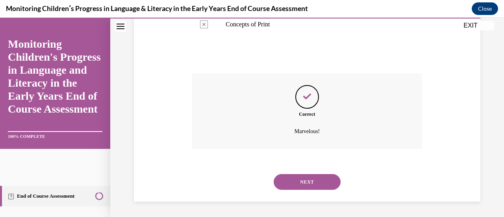
click at [311, 182] on button "NEXT" at bounding box center [307, 182] width 67 height 16
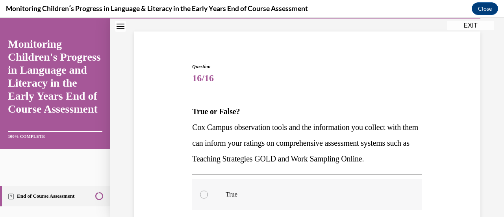
click at [285, 198] on label "True" at bounding box center [307, 194] width 230 height 31
click at [208, 198] on input "True" at bounding box center [204, 195] width 8 height 8
radio input "true"
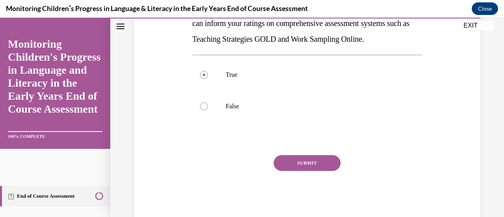
click at [313, 171] on button "SUBMIT" at bounding box center [307, 163] width 67 height 16
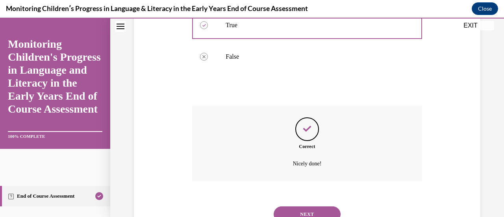
scroll to position [264, 0]
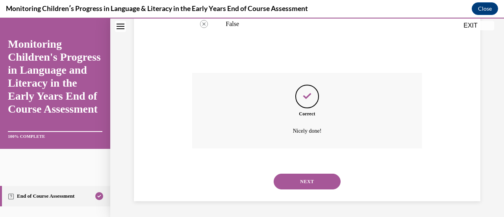
click at [311, 182] on button "NEXT" at bounding box center [307, 182] width 67 height 16
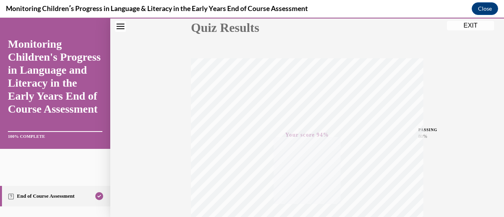
scroll to position [0, 0]
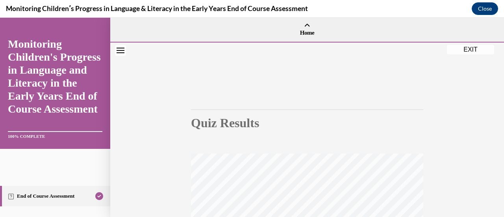
click at [475, 46] on button "EXIT" at bounding box center [470, 49] width 47 height 9
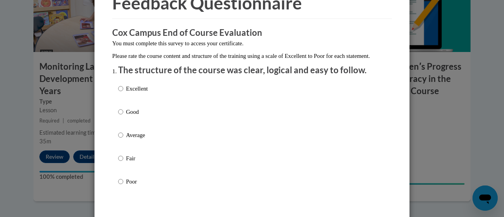
scroll to position [46, 0]
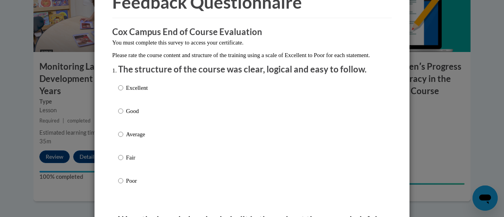
click at [138, 92] on p "Excellent" at bounding box center [137, 87] width 22 height 9
click at [123, 92] on input "Excellent" at bounding box center [120, 87] width 5 height 9
radio input "true"
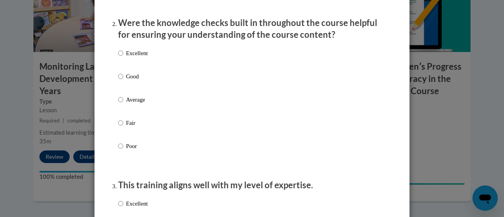
scroll to position [244, 0]
click at [155, 62] on div "Excellent Good Average Fair Poor" at bounding box center [252, 108] width 268 height 128
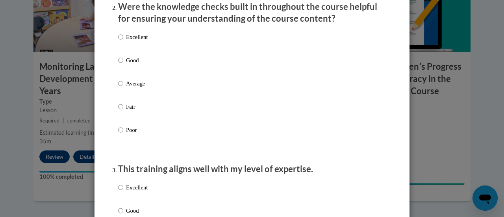
click at [126, 41] on p "Excellent" at bounding box center [137, 37] width 22 height 9
click at [123, 41] on input "Excellent" at bounding box center [120, 37] width 5 height 9
radio input "true"
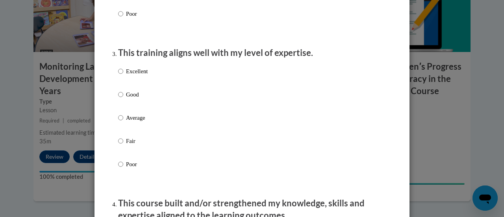
scroll to position [376, 0]
click at [132, 75] on p "Excellent" at bounding box center [137, 71] width 22 height 9
click at [123, 75] on input "Excellent" at bounding box center [120, 71] width 5 height 9
radio input "true"
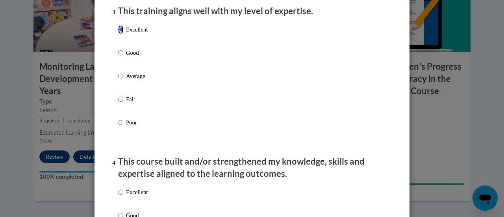
scroll to position [412, 0]
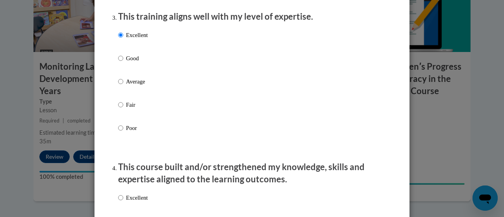
click at [135, 86] on p "Average" at bounding box center [137, 81] width 22 height 9
click at [123, 86] on input "Average" at bounding box center [120, 81] width 5 height 9
radio input "true"
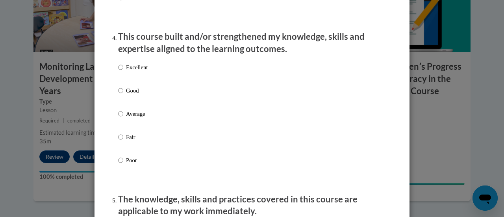
scroll to position [565, 0]
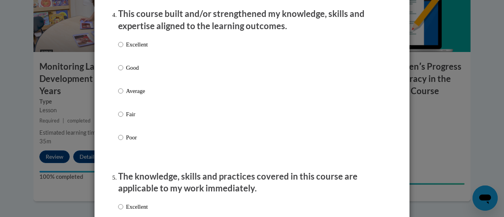
click at [135, 72] on p "Good" at bounding box center [137, 67] width 22 height 9
click at [123, 72] on input "Good" at bounding box center [120, 67] width 5 height 9
radio input "true"
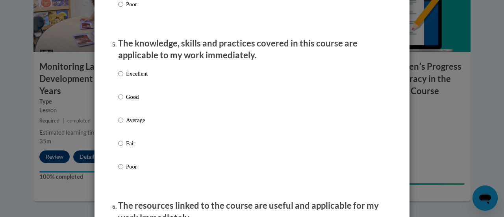
scroll to position [731, 0]
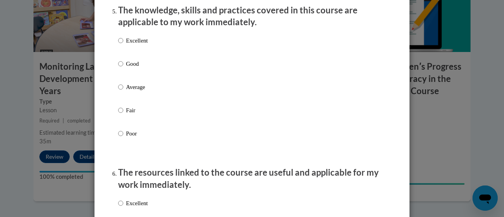
click at [135, 76] on label "Good" at bounding box center [133, 69] width 30 height 21
click at [123, 68] on input "Good" at bounding box center [120, 63] width 5 height 9
radio input "true"
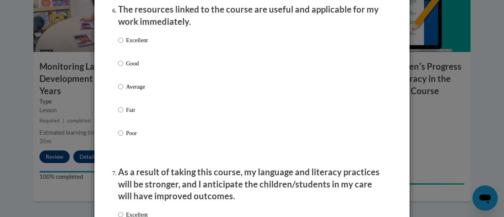
scroll to position [882, 0]
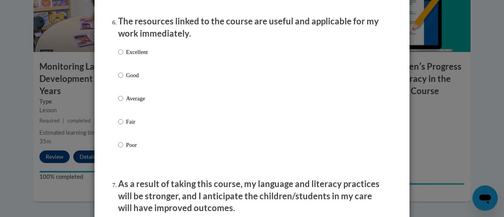
click at [132, 80] on p "Good" at bounding box center [137, 75] width 22 height 9
click at [123, 80] on input "Good" at bounding box center [120, 75] width 5 height 9
radio input "true"
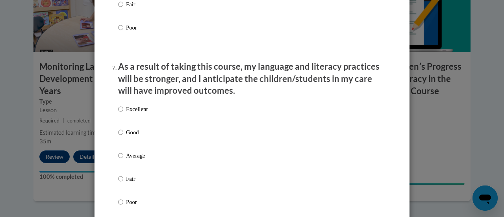
scroll to position [1058, 0]
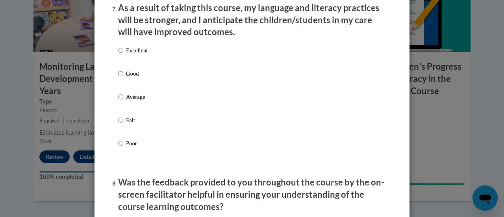
click at [139, 78] on p "Good" at bounding box center [137, 73] width 22 height 9
click at [123, 78] on input "Good" at bounding box center [120, 73] width 5 height 9
radio input "true"
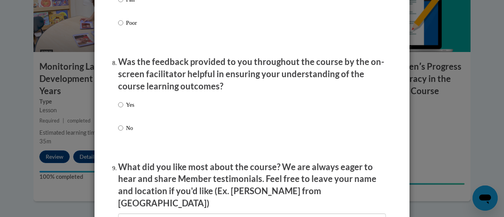
scroll to position [1187, 0]
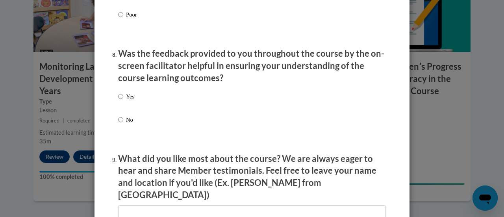
click at [135, 104] on div "Yes No" at bounding box center [252, 117] width 268 height 59
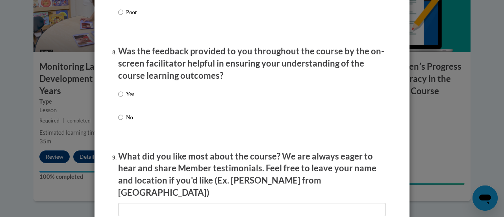
click at [131, 98] on p "Yes" at bounding box center [130, 94] width 8 height 9
click at [123, 98] on input "Yes" at bounding box center [120, 94] width 5 height 9
radio input "true"
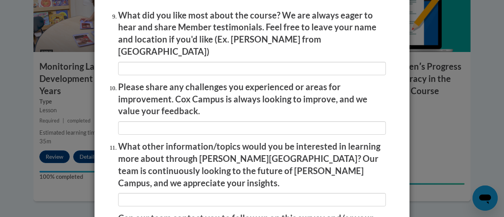
scroll to position [1420, 0]
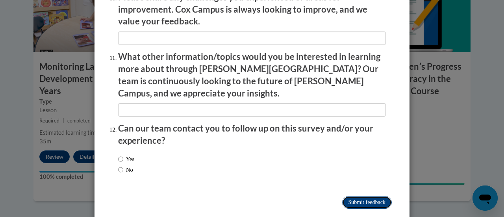
click at [379, 196] on input "Submit feedback" at bounding box center [367, 202] width 50 height 13
